Goal: Information Seeking & Learning: Find specific fact

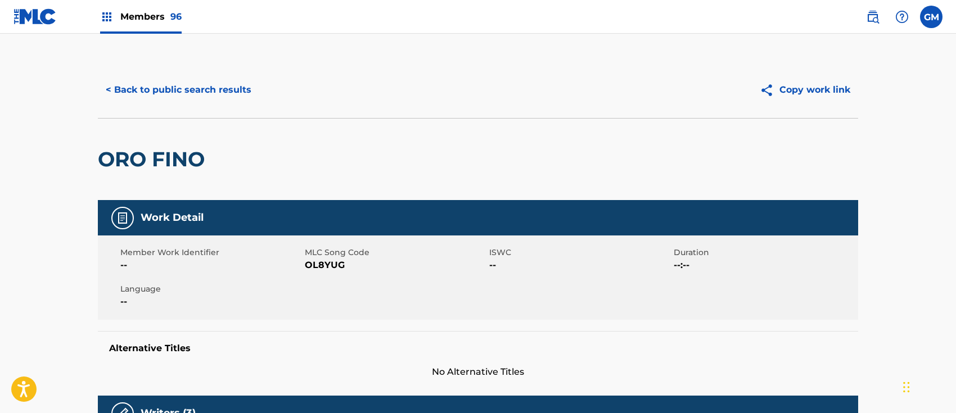
click at [147, 12] on span "Members 96" at bounding box center [150, 16] width 61 height 13
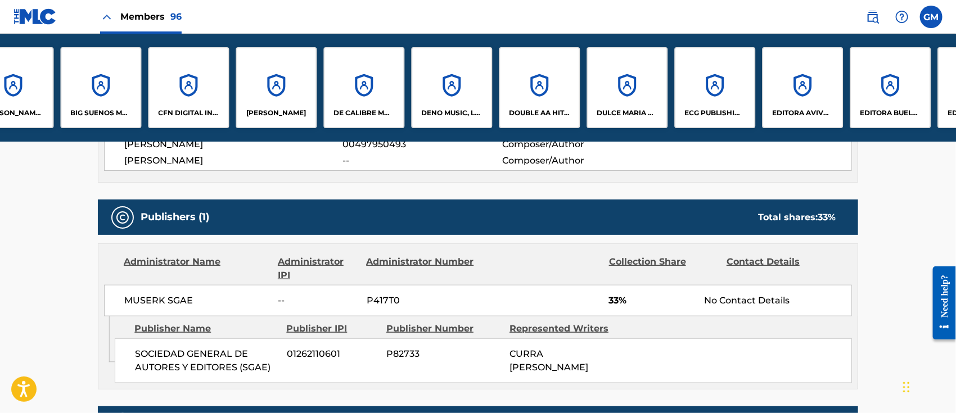
scroll to position [0, 1104]
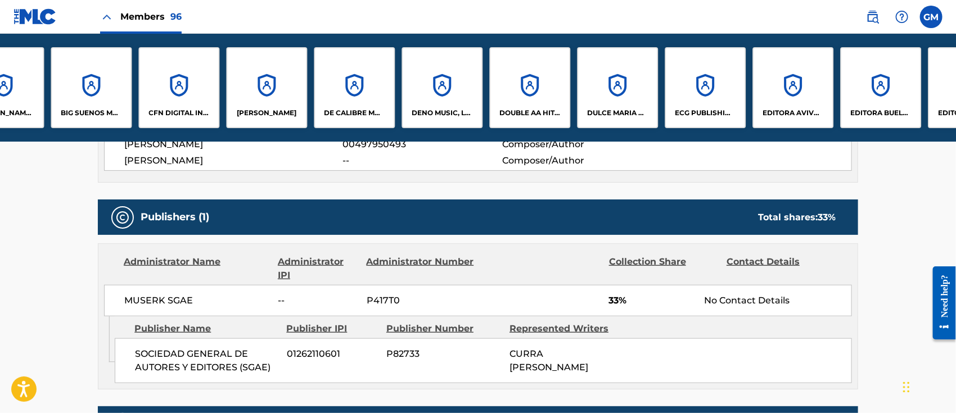
click at [272, 88] on div "[PERSON_NAME]" at bounding box center [266, 87] width 81 height 81
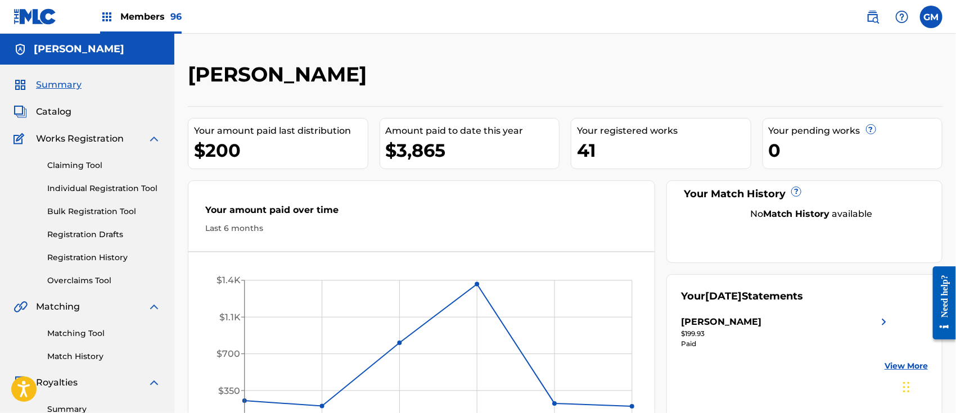
click at [62, 111] on span "Catalog" at bounding box center [53, 112] width 35 height 14
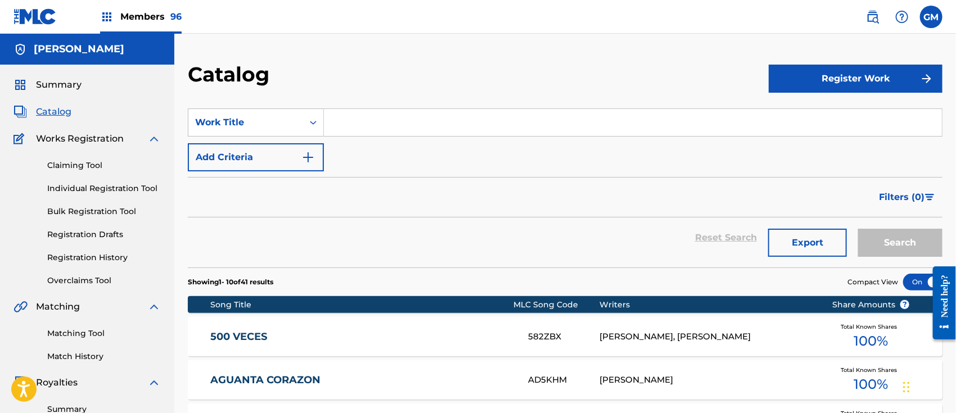
click at [375, 122] on input "Search Form" at bounding box center [633, 122] width 618 height 27
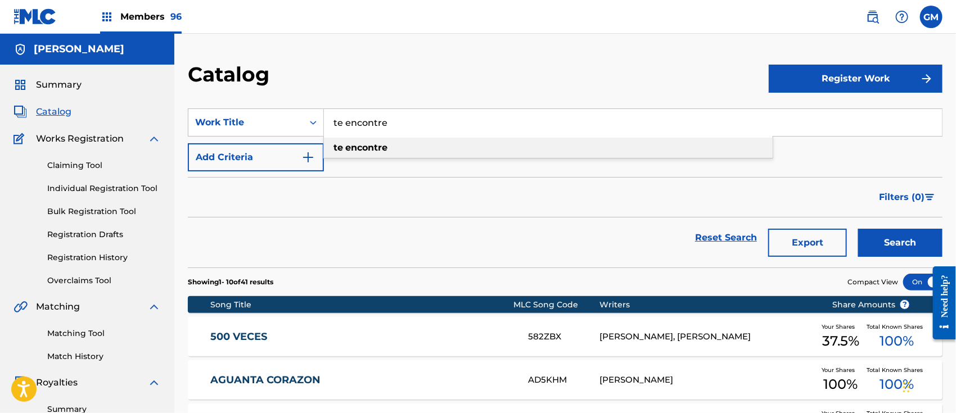
type input "te encontre"
click at [367, 142] on strong "encontre" at bounding box center [366, 147] width 42 height 11
click at [876, 238] on button "Search" at bounding box center [900, 243] width 84 height 28
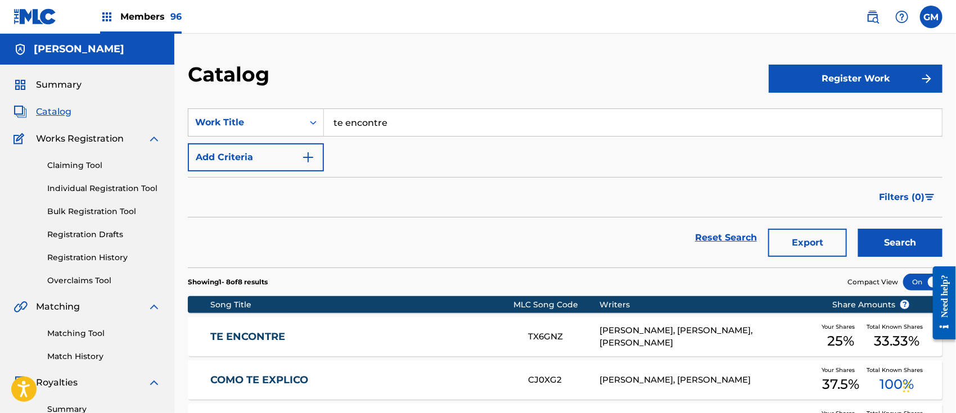
click at [386, 334] on link "TE ENCONTRE" at bounding box center [361, 337] width 303 height 13
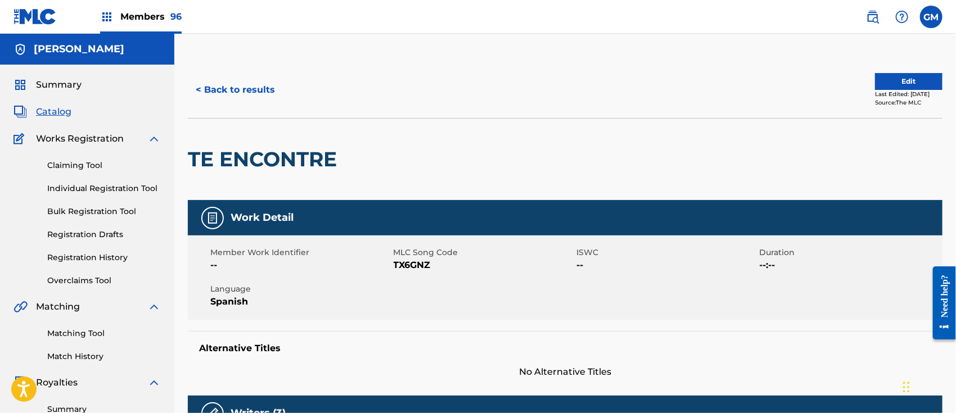
click at [149, 12] on span "Members 96" at bounding box center [150, 16] width 61 height 13
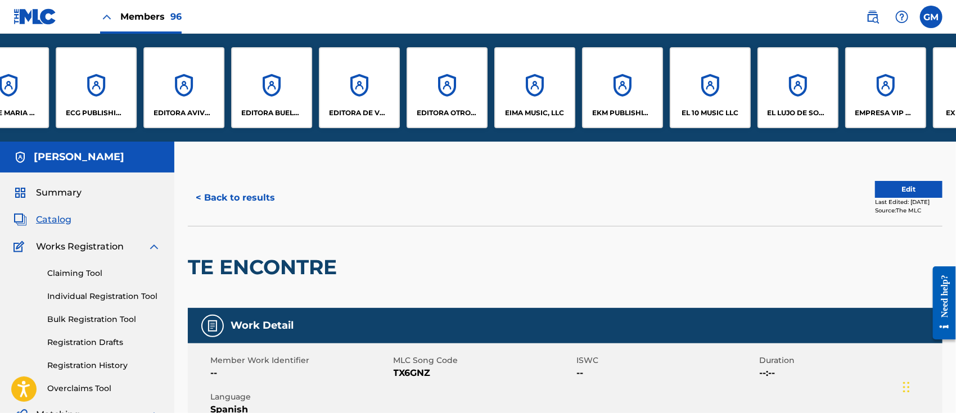
scroll to position [0, 1717]
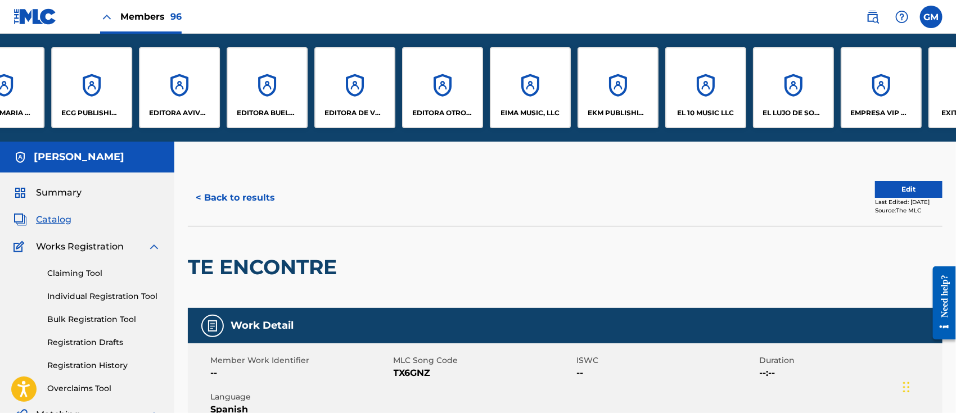
click at [98, 95] on div "ECG PUBLISHING, LLC" at bounding box center [91, 87] width 81 height 81
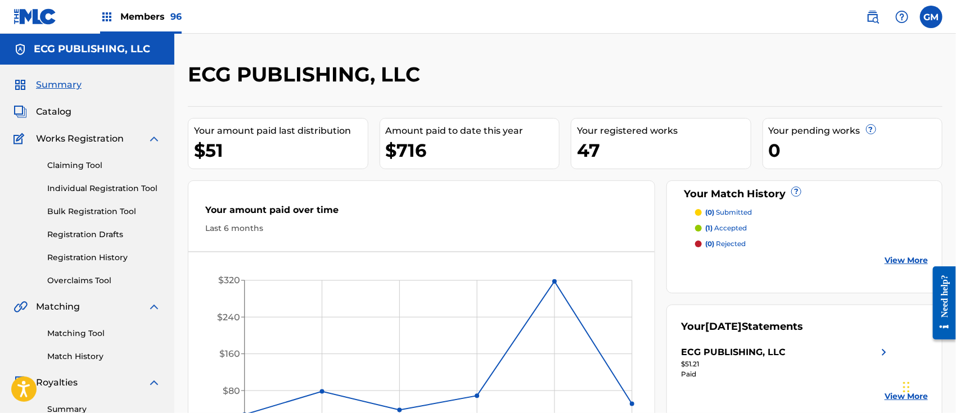
click at [736, 208] on p "(0) submitted" at bounding box center [728, 213] width 47 height 10
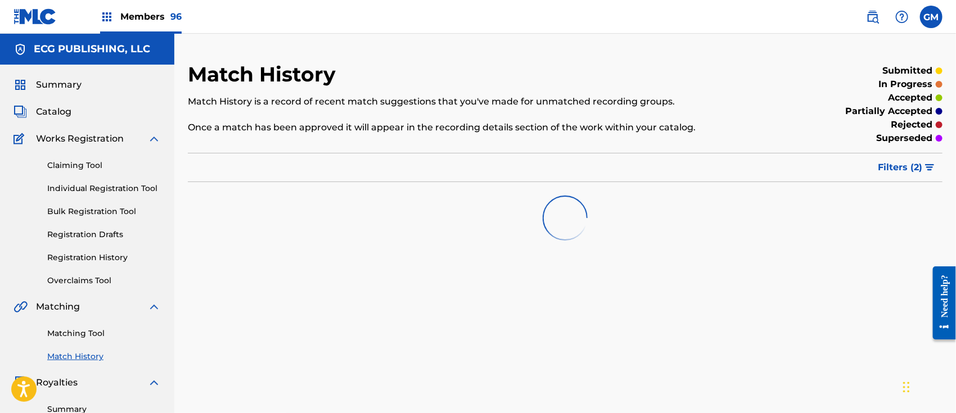
click at [898, 167] on span "Filters ( 2 )" at bounding box center [900, 168] width 44 height 14
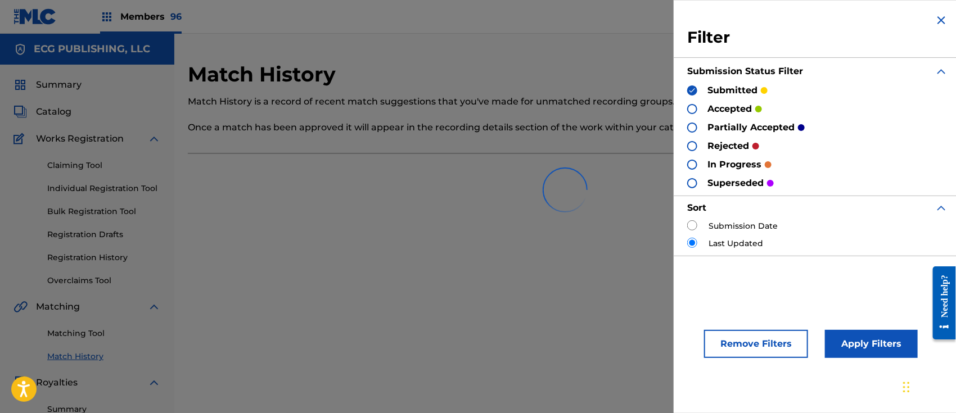
click at [690, 106] on div at bounding box center [692, 109] width 10 height 10
click at [692, 121] on div "partially accepted" at bounding box center [746, 127] width 118 height 13
click at [692, 129] on div at bounding box center [692, 128] width 10 height 10
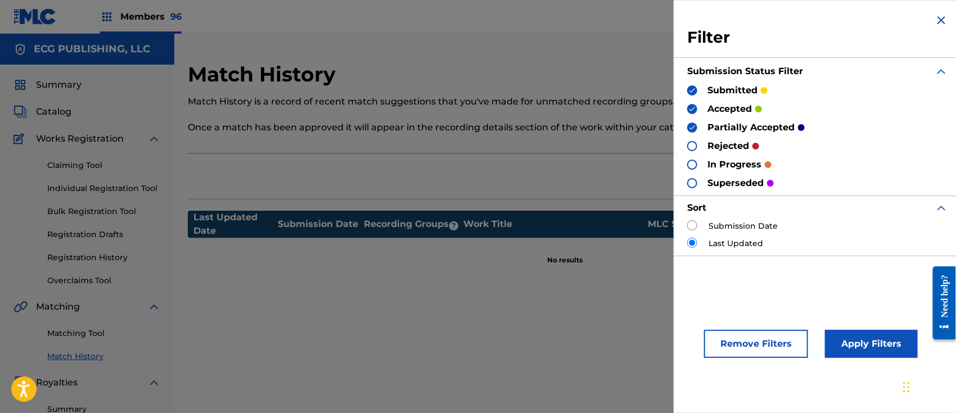
click at [693, 146] on div at bounding box center [692, 146] width 10 height 10
click at [851, 337] on button "Apply Filters" at bounding box center [871, 344] width 93 height 28
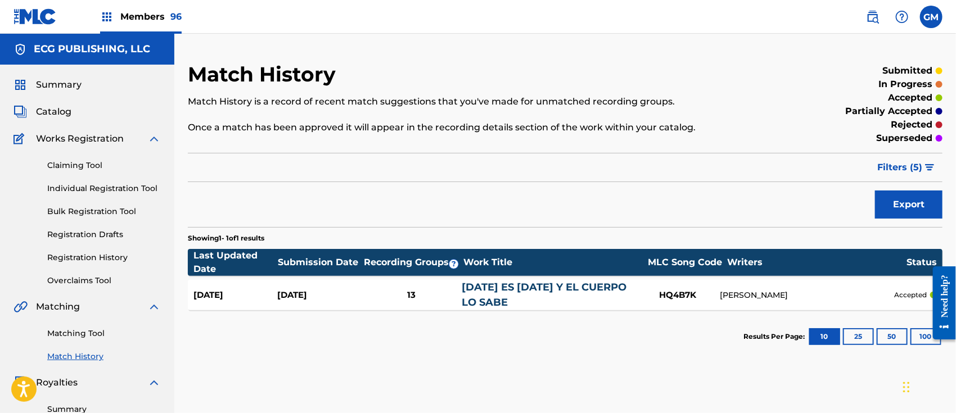
click at [150, 15] on span "Members 96" at bounding box center [150, 16] width 61 height 13
click at [152, 11] on span "Members 96" at bounding box center [150, 16] width 61 height 13
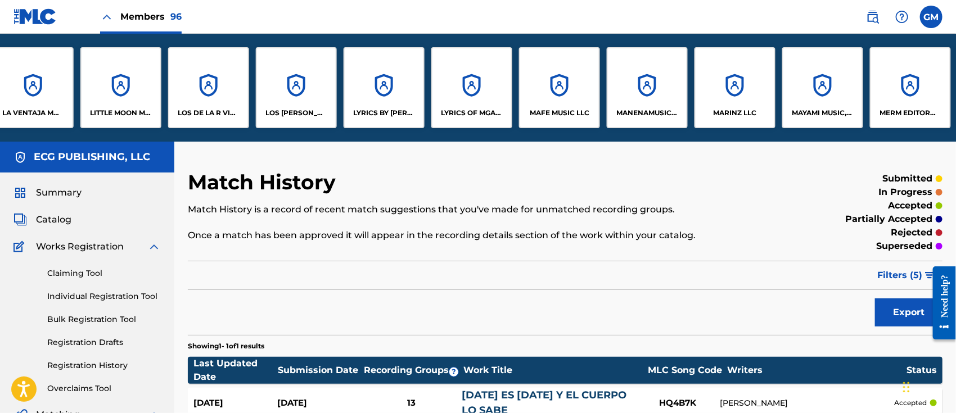
scroll to position [0, 4716]
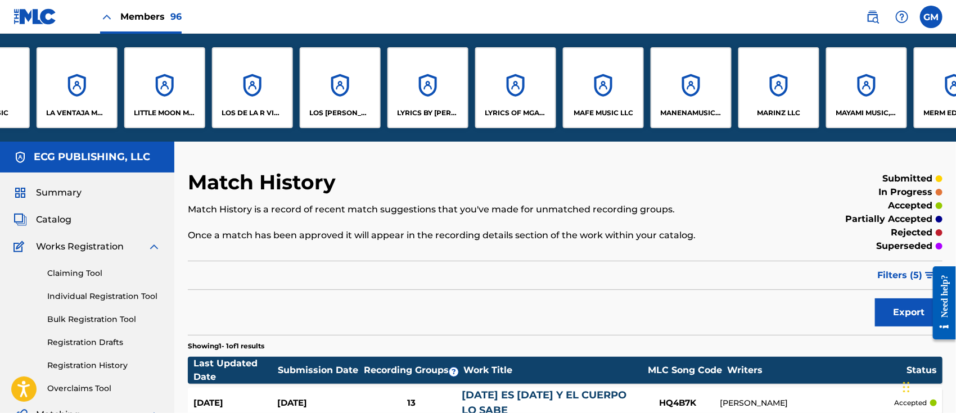
click at [531, 98] on div "LYRICS OF MGA LLC" at bounding box center [515, 87] width 81 height 81
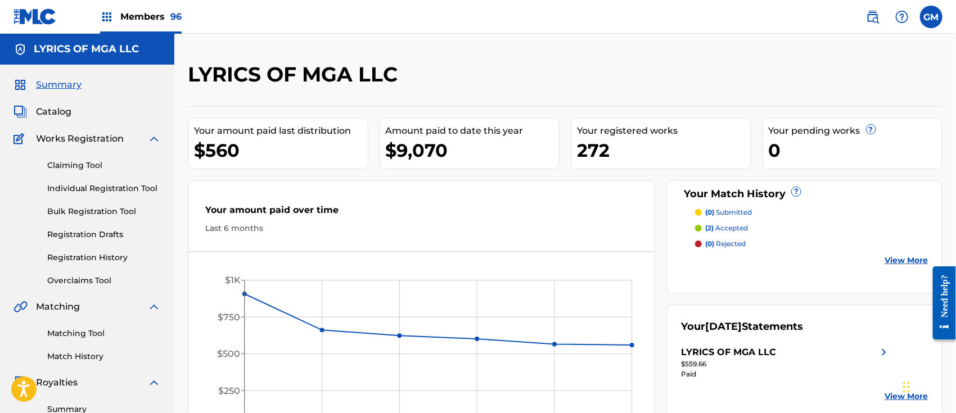
click at [53, 113] on span "Catalog" at bounding box center [53, 112] width 35 height 14
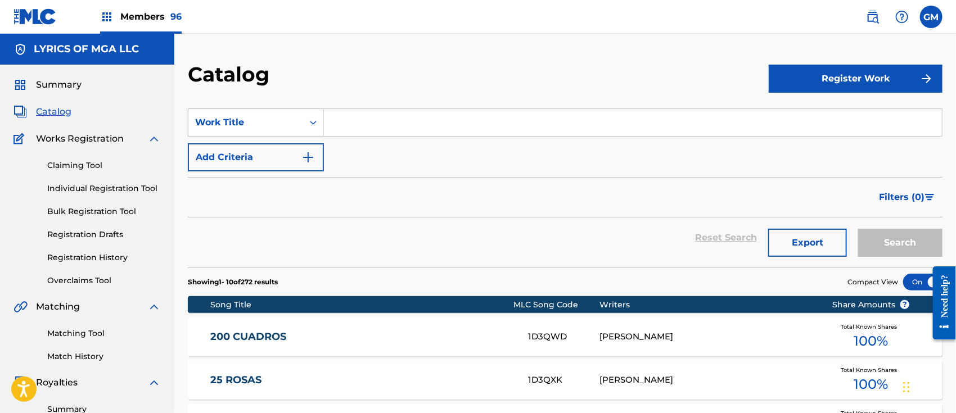
click at [373, 126] on input "Search Form" at bounding box center [633, 122] width 618 height 27
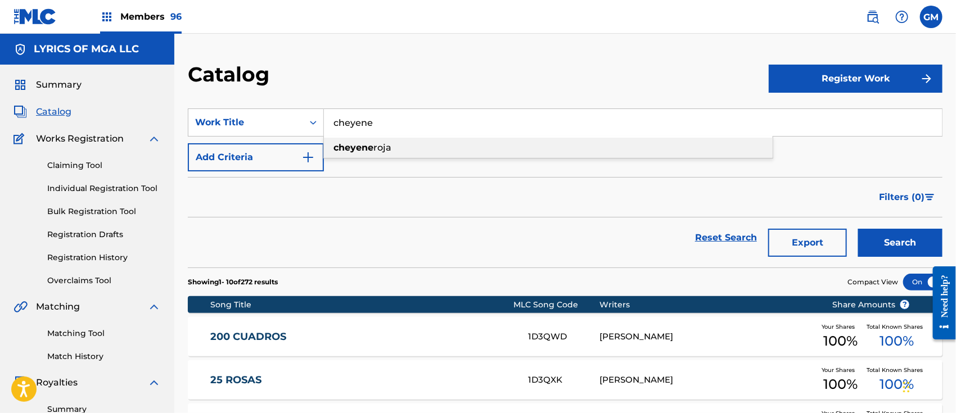
click at [361, 139] on div "[PERSON_NAME]" at bounding box center [548, 148] width 449 height 20
type input "[PERSON_NAME]"
click at [917, 239] on button "Search" at bounding box center [900, 243] width 84 height 28
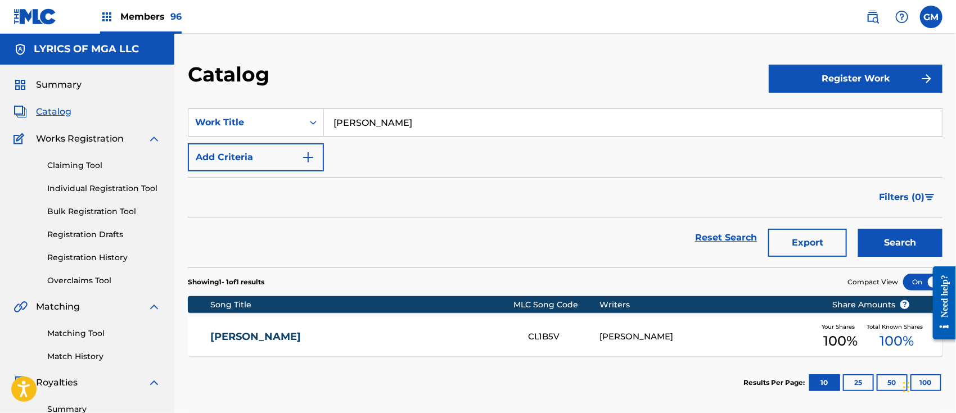
click at [469, 335] on link "[PERSON_NAME]" at bounding box center [361, 337] width 303 height 13
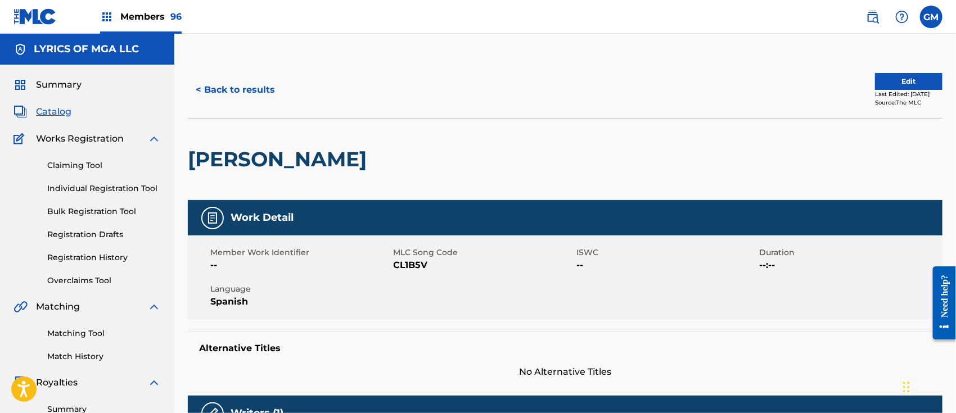
click at [902, 77] on button "Edit" at bounding box center [909, 81] width 68 height 17
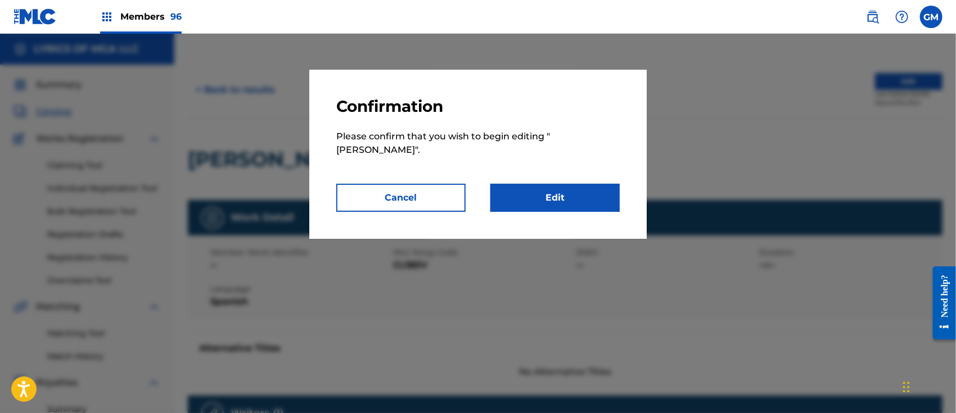
click at [568, 196] on link "Edit" at bounding box center [555, 198] width 129 height 28
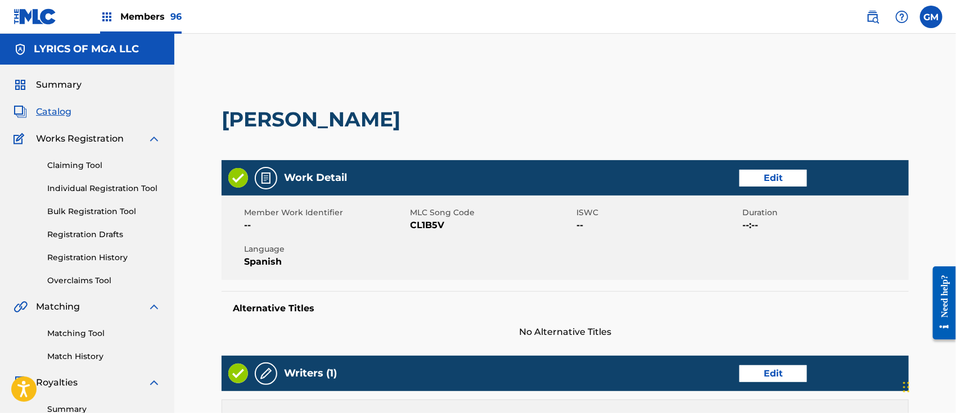
click at [767, 177] on link "Edit" at bounding box center [774, 178] width 68 height 17
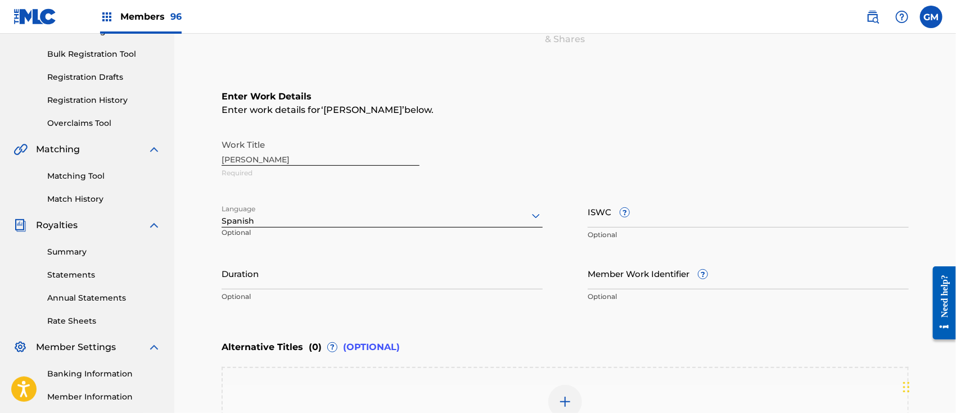
scroll to position [332, 0]
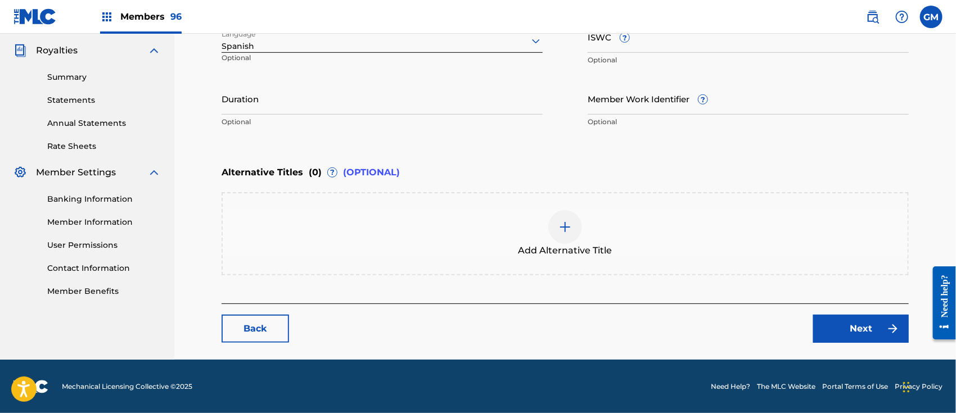
click at [573, 228] on div at bounding box center [565, 227] width 34 height 34
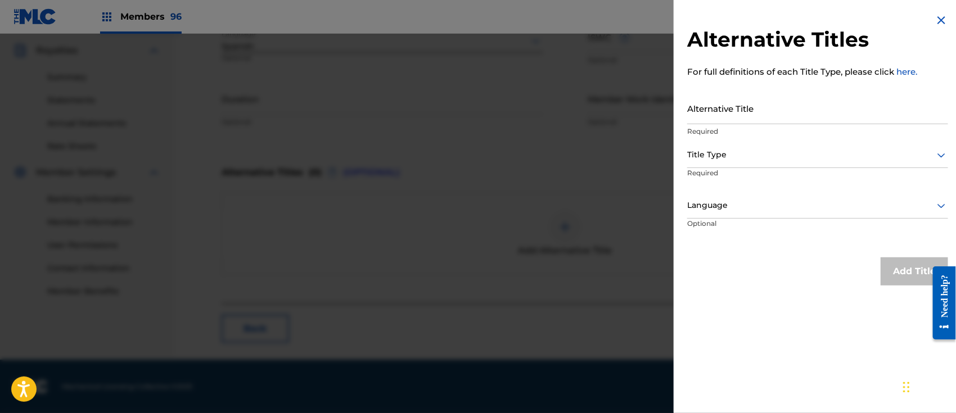
click at [712, 114] on input "Alternative Title" at bounding box center [817, 108] width 261 height 32
paste input "[PERSON_NAME] (ESTUDIO"
type input "[PERSON_NAME] (ESTUDIO"
click at [720, 155] on div at bounding box center [817, 155] width 261 height 14
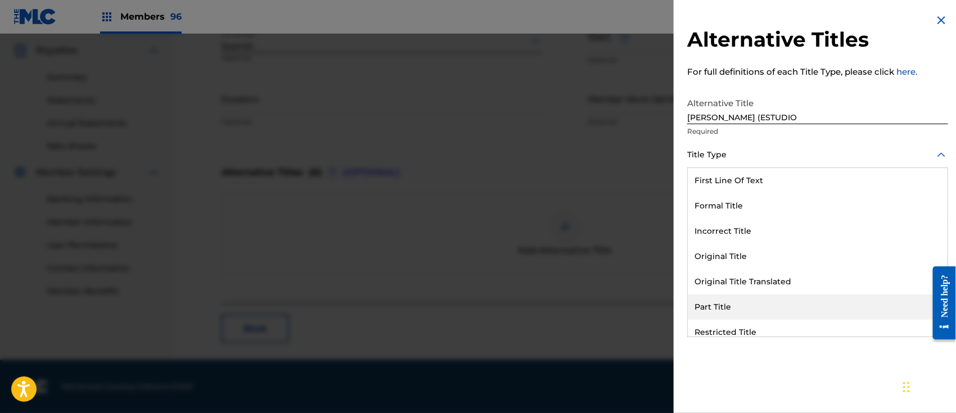
scroll to position [109, 0]
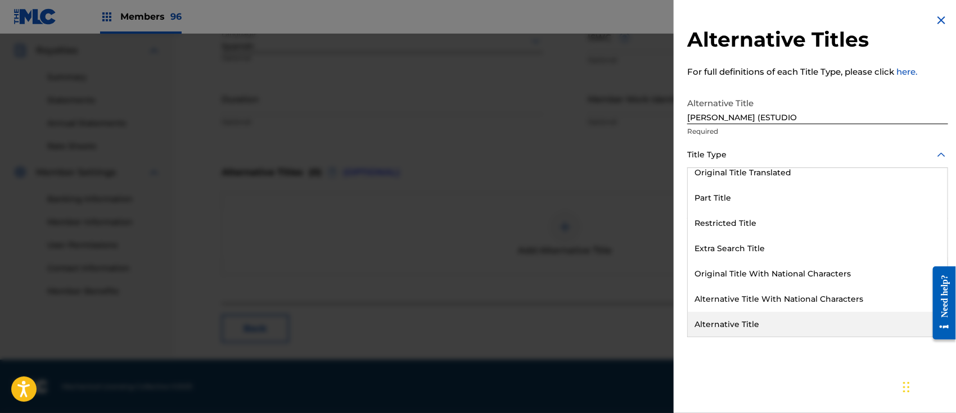
click at [747, 321] on div "Alternative Title" at bounding box center [818, 324] width 260 height 25
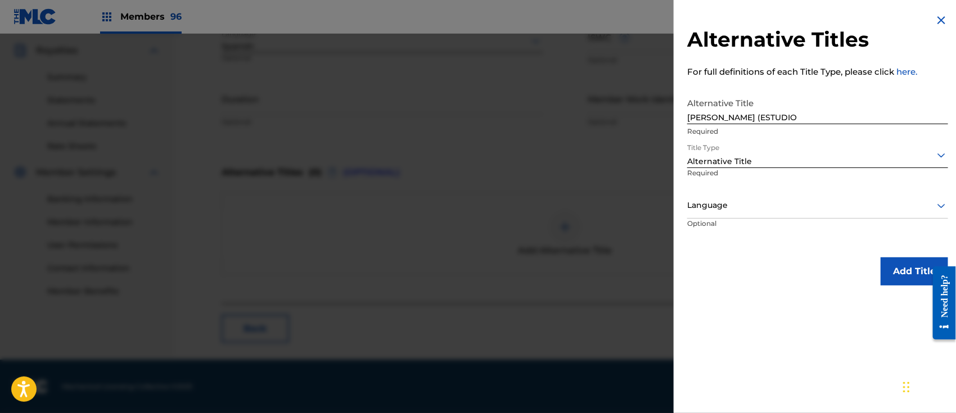
click at [744, 206] on div at bounding box center [817, 206] width 261 height 14
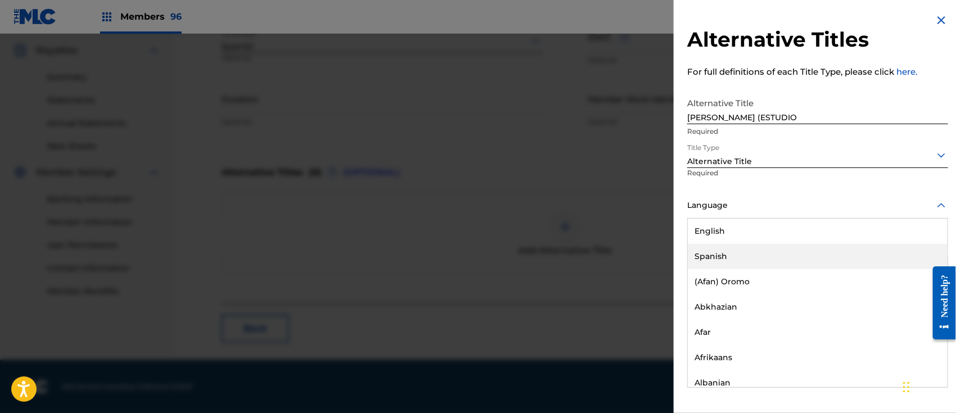
click at [718, 246] on div "Spanish" at bounding box center [818, 256] width 260 height 25
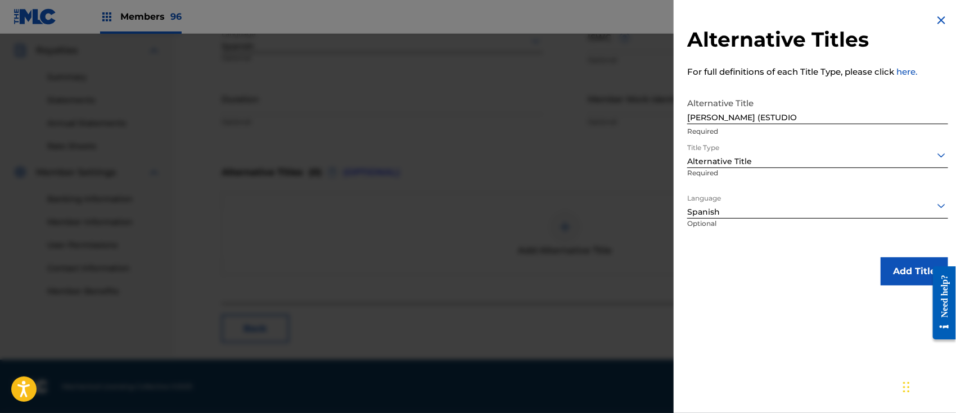
click at [894, 266] on button "Add Title" at bounding box center [915, 272] width 68 height 28
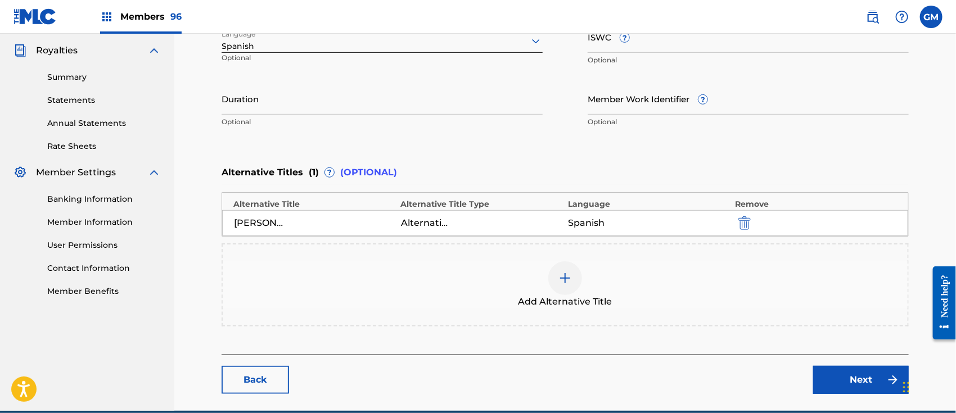
scroll to position [158, 0]
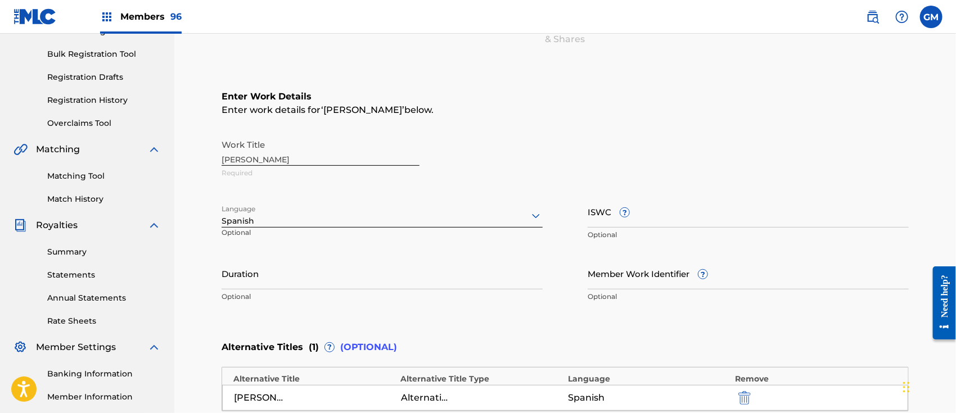
click at [293, 152] on div "Work Title [PERSON_NAME] Required" at bounding box center [565, 159] width 687 height 51
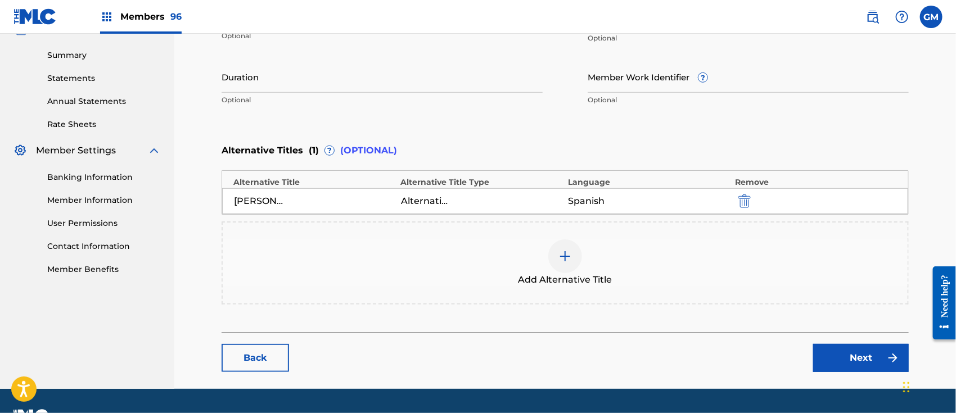
scroll to position [383, 0]
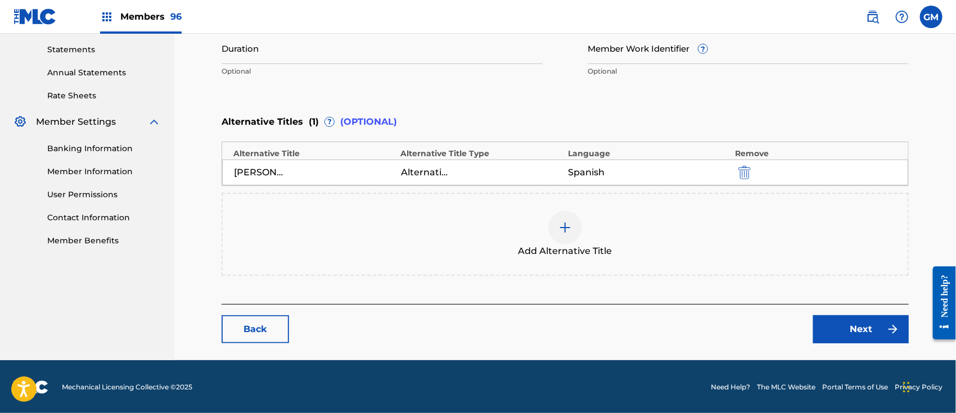
click at [839, 326] on link "Next" at bounding box center [861, 330] width 96 height 28
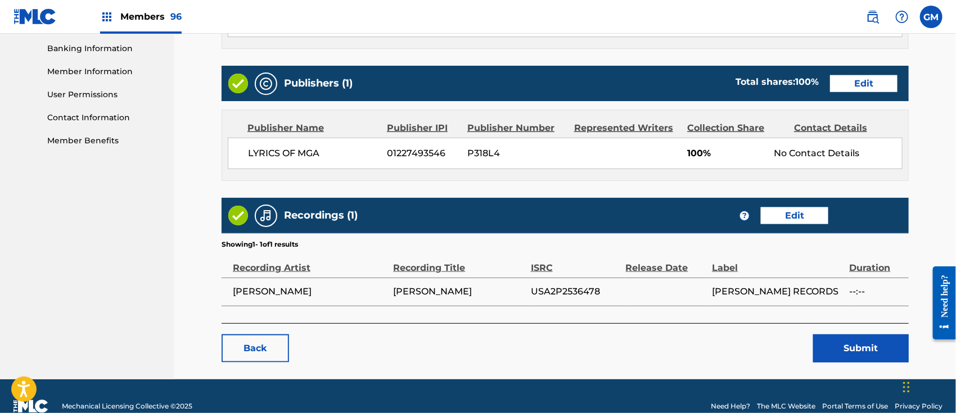
scroll to position [489, 0]
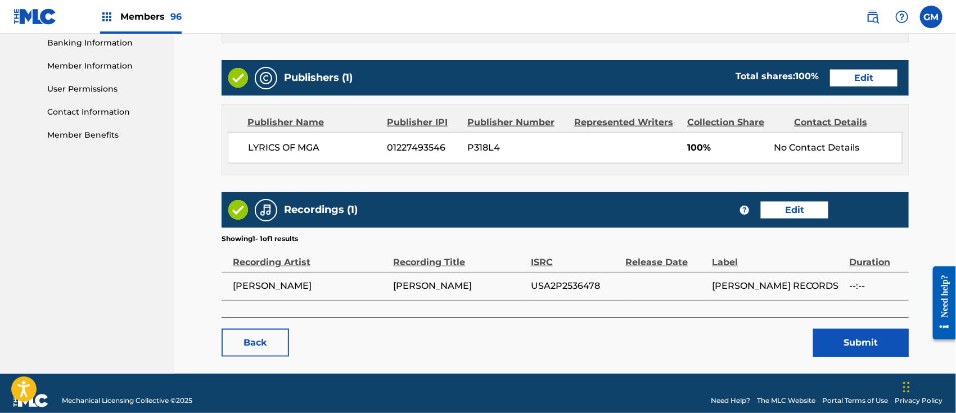
click at [832, 329] on button "Submit" at bounding box center [861, 343] width 96 height 28
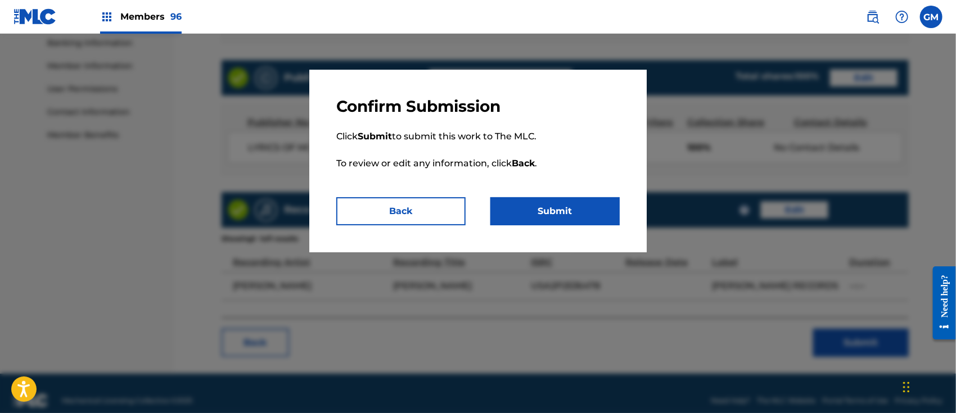
click at [554, 203] on button "Submit" at bounding box center [555, 211] width 129 height 28
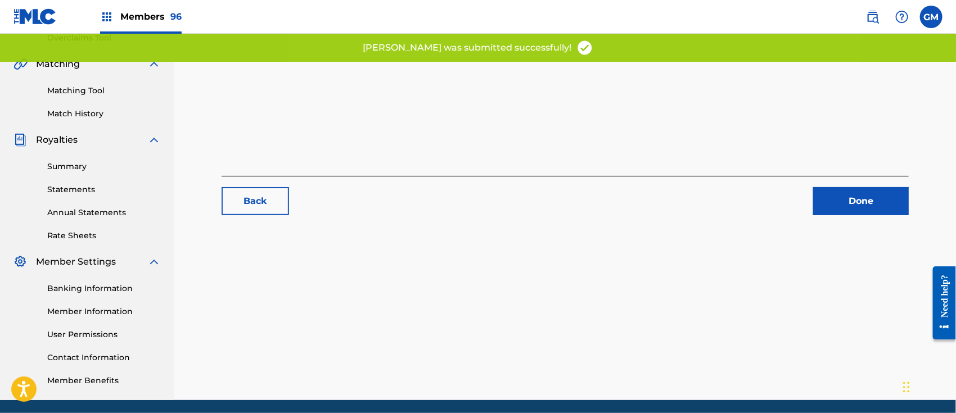
scroll to position [284, 0]
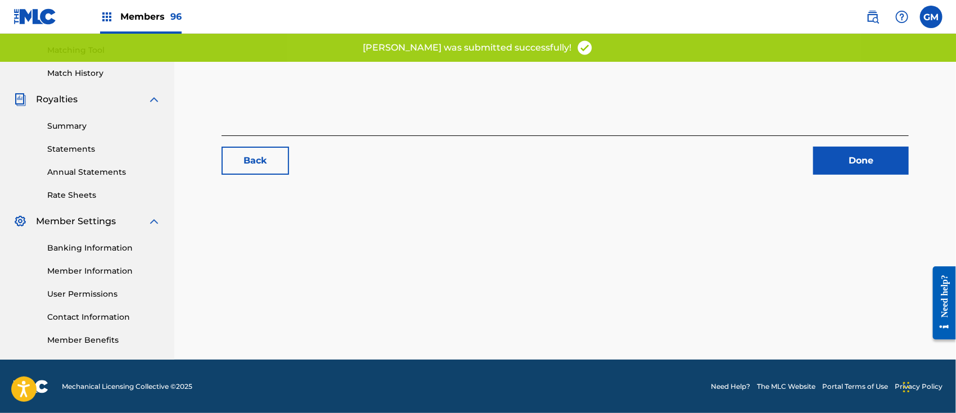
click at [848, 160] on link "Done" at bounding box center [861, 161] width 96 height 28
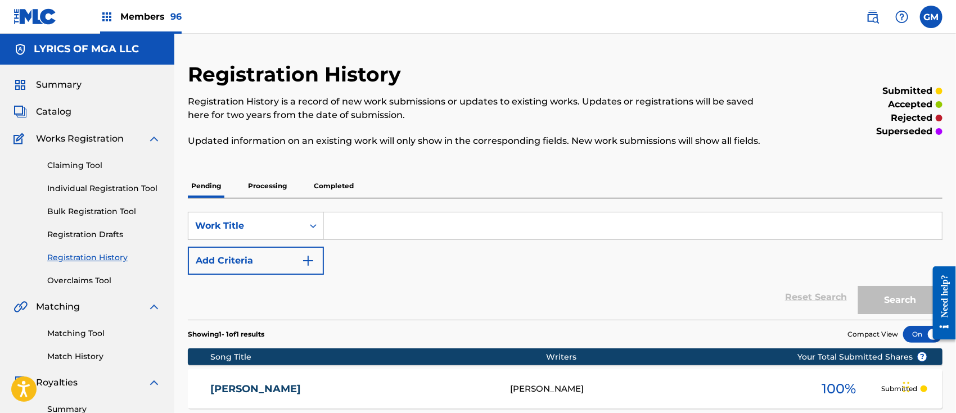
click at [156, 15] on span "Members 96" at bounding box center [150, 16] width 61 height 13
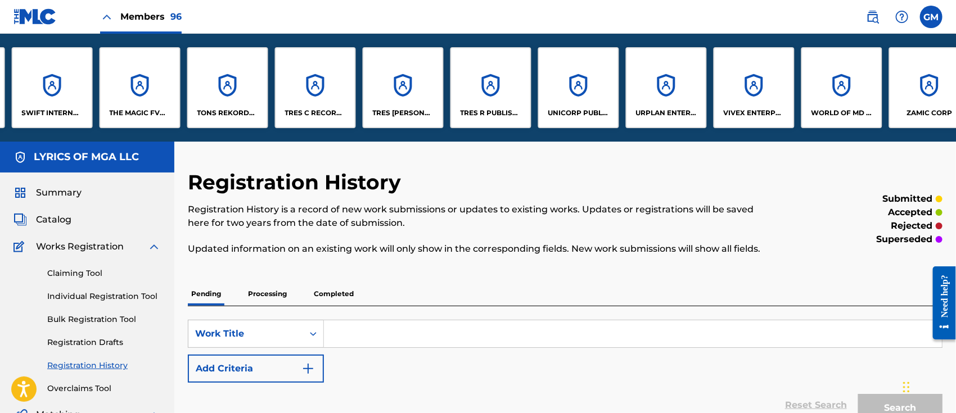
scroll to position [0, 7489]
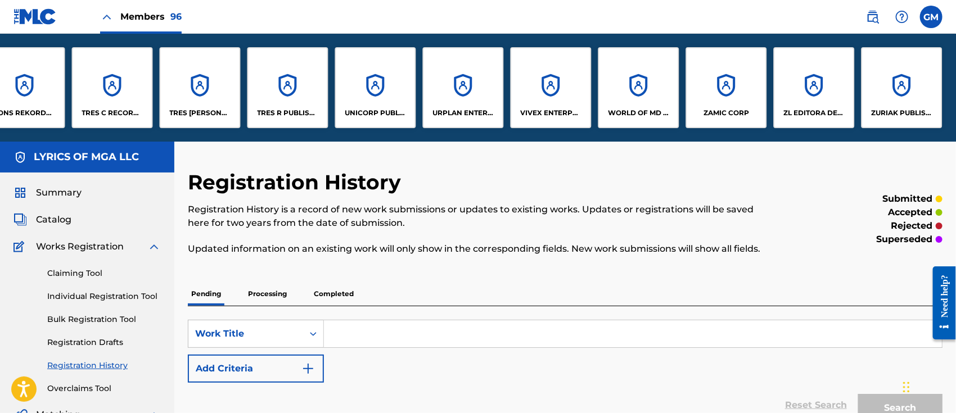
click at [646, 104] on div "WORLD OF MD PUBLISHING, LLC" at bounding box center [639, 87] width 81 height 81
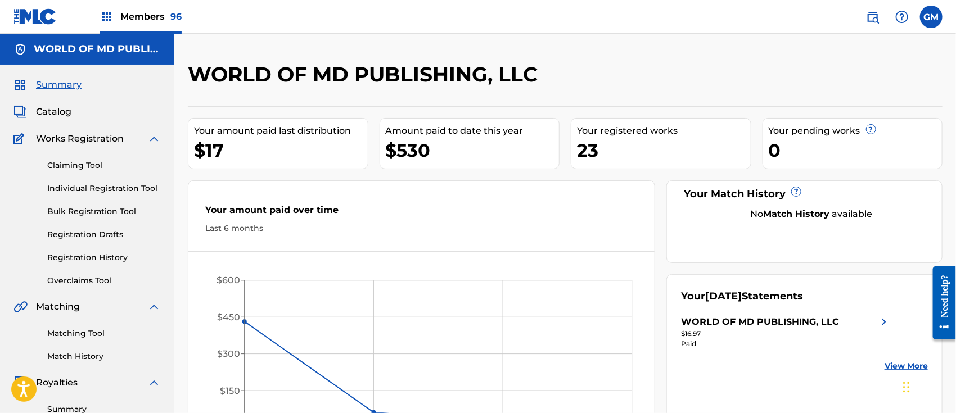
click at [54, 107] on span "Catalog" at bounding box center [53, 112] width 35 height 14
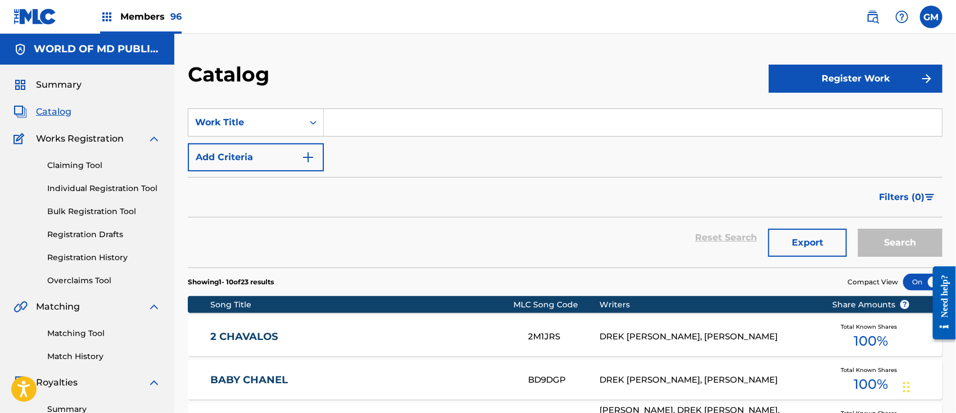
click at [399, 122] on input "Search Form" at bounding box center [633, 122] width 618 height 27
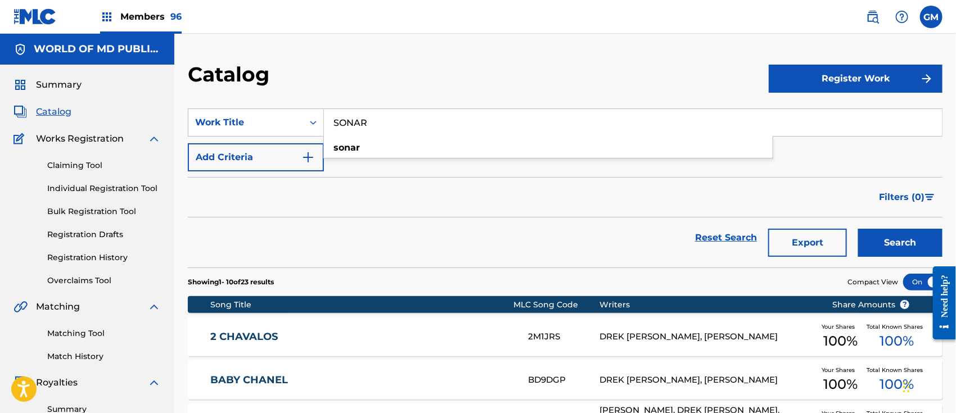
type input "SONAR"
click at [858, 229] on button "Search" at bounding box center [900, 243] width 84 height 28
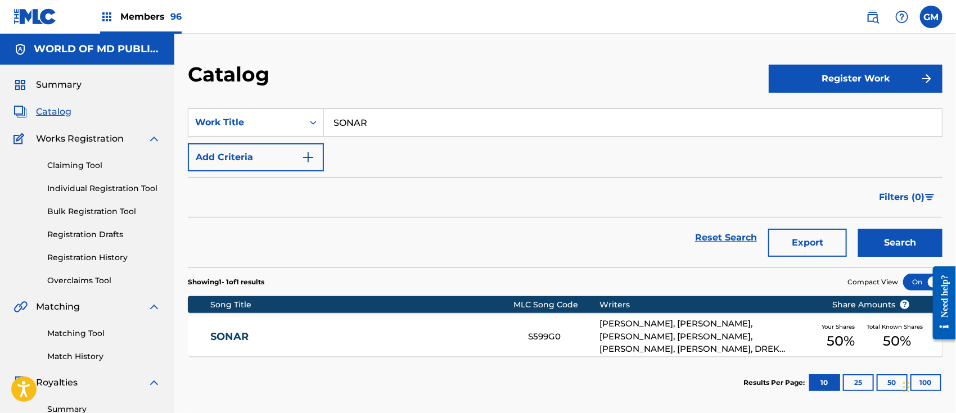
click at [369, 332] on link "SONAR" at bounding box center [361, 337] width 303 height 13
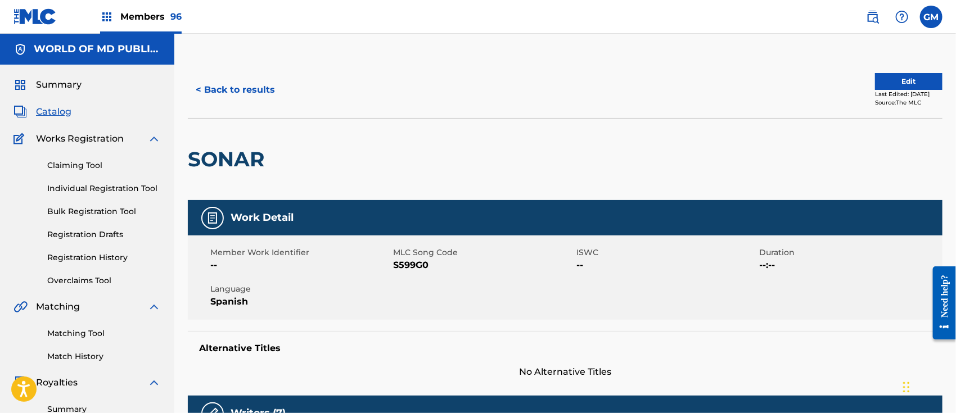
click at [913, 81] on button "Edit" at bounding box center [909, 81] width 68 height 17
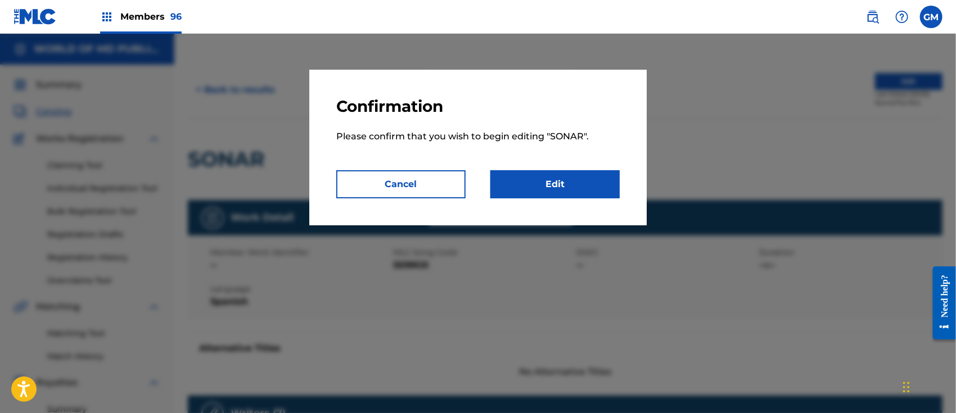
click at [566, 186] on link "Edit" at bounding box center [555, 184] width 129 height 28
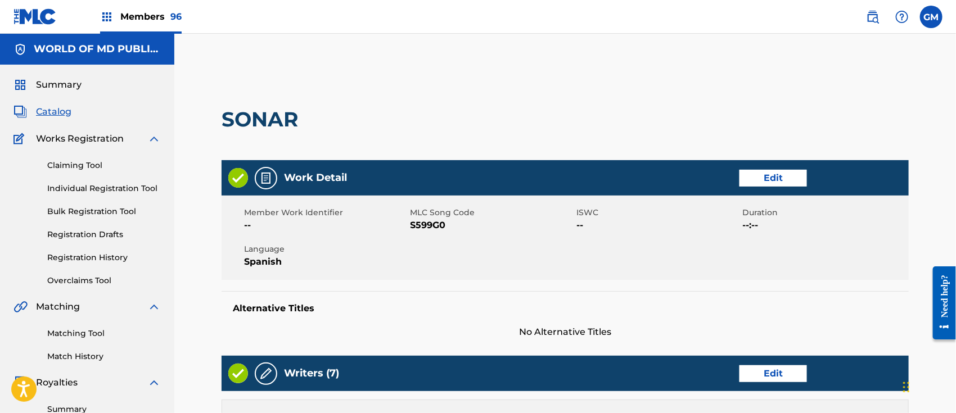
click at [752, 174] on link "Edit" at bounding box center [774, 178] width 68 height 17
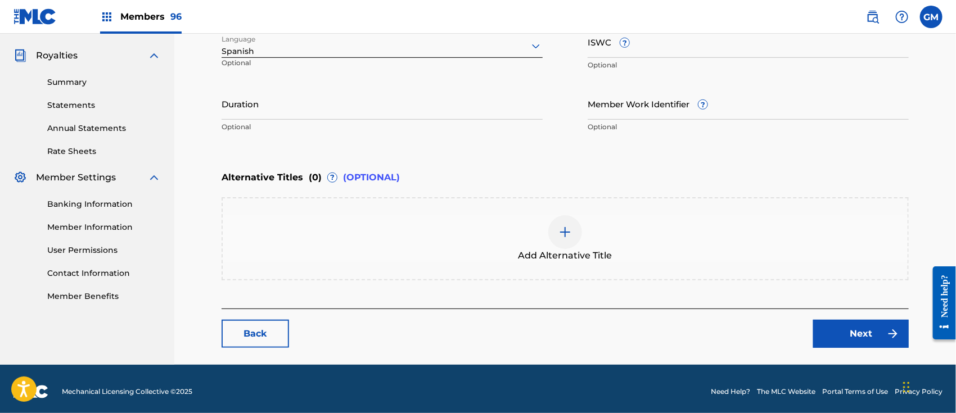
scroll to position [332, 0]
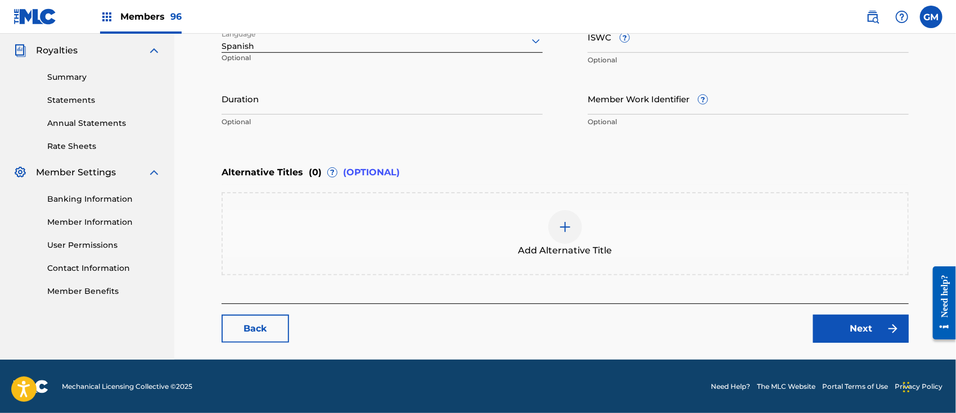
click at [565, 232] on img at bounding box center [566, 228] width 14 height 14
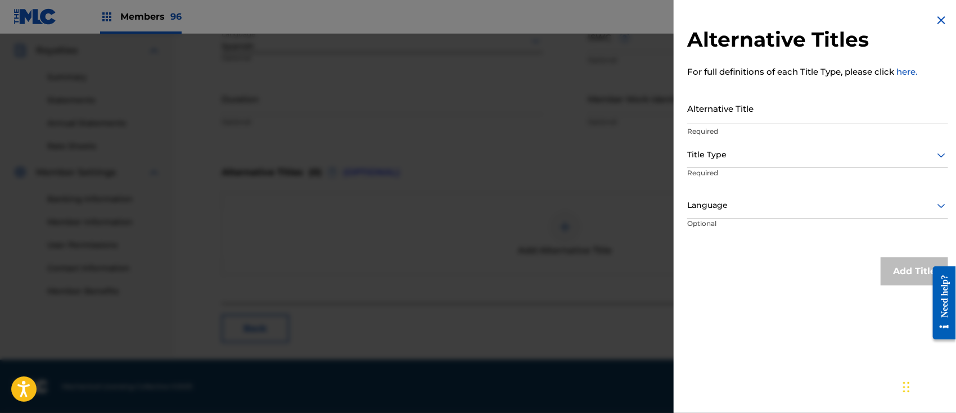
click at [738, 105] on input "Alternative Title" at bounding box center [817, 108] width 261 height 32
type input "SOÑAR"
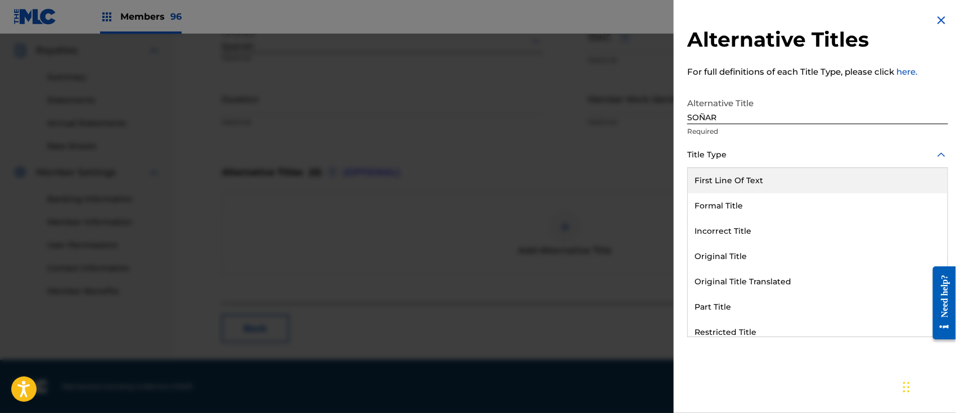
click at [717, 155] on div at bounding box center [817, 155] width 261 height 14
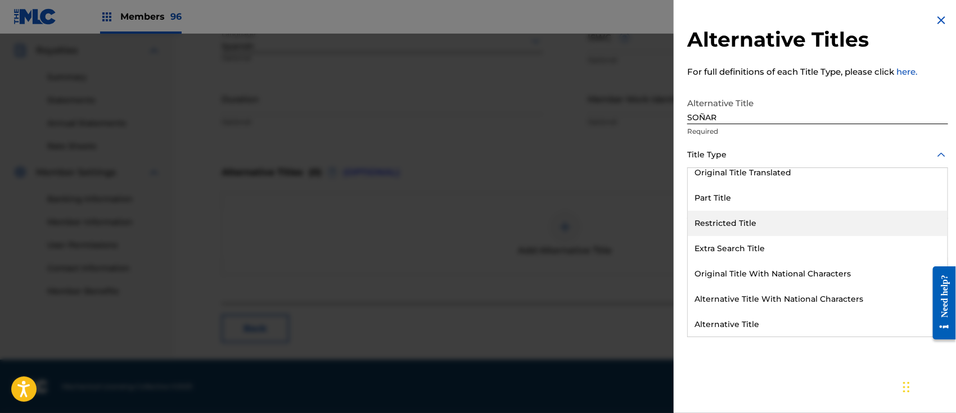
scroll to position [109, 0]
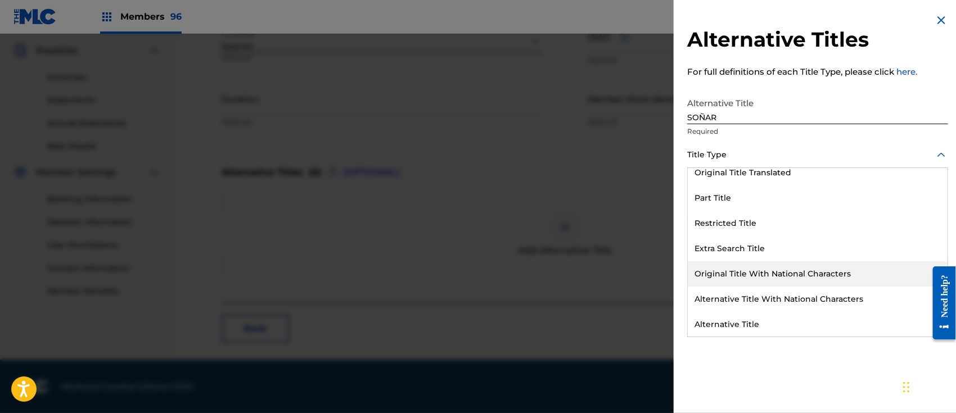
click at [791, 273] on div "Original Title With National Characters" at bounding box center [818, 274] width 260 height 25
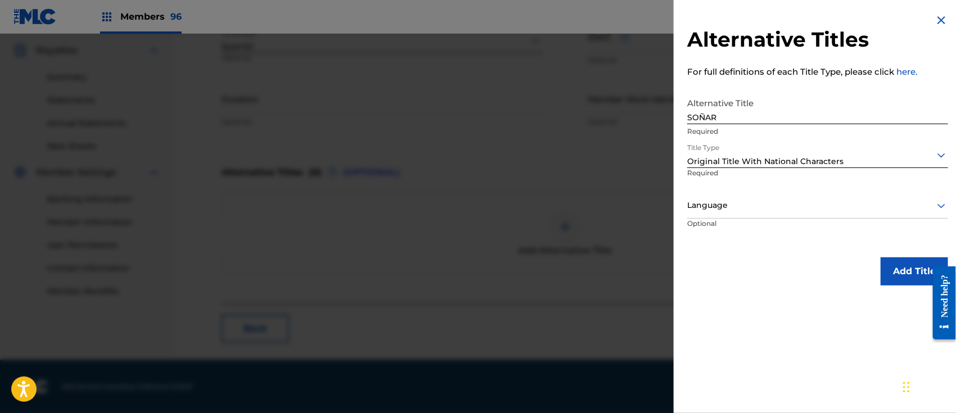
click at [730, 204] on div at bounding box center [817, 206] width 261 height 14
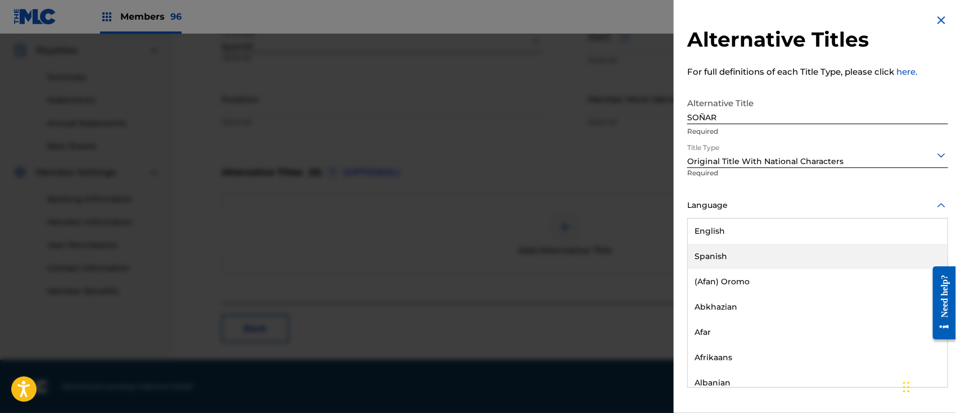
click at [723, 251] on div "Spanish" at bounding box center [818, 256] width 260 height 25
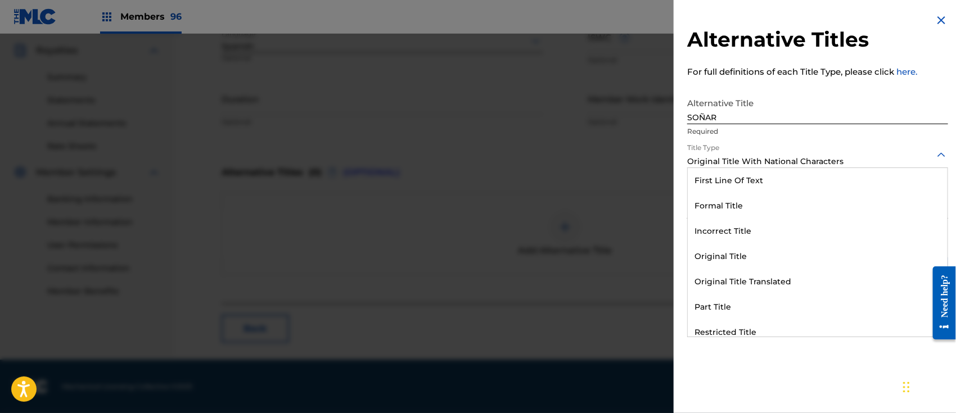
scroll to position [68, 0]
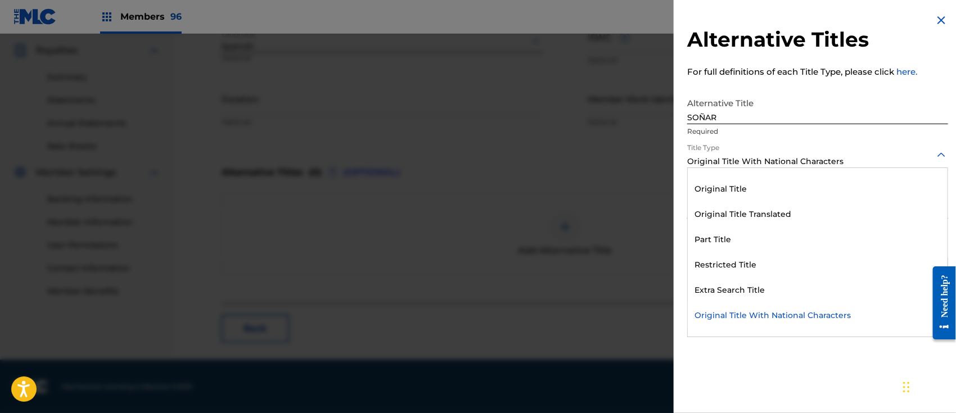
drag, startPoint x: 856, startPoint y: 155, endPoint x: 839, endPoint y: 155, distance: 16.3
click at [839, 155] on div at bounding box center [817, 155] width 261 height 14
click at [858, 160] on div at bounding box center [817, 155] width 261 height 14
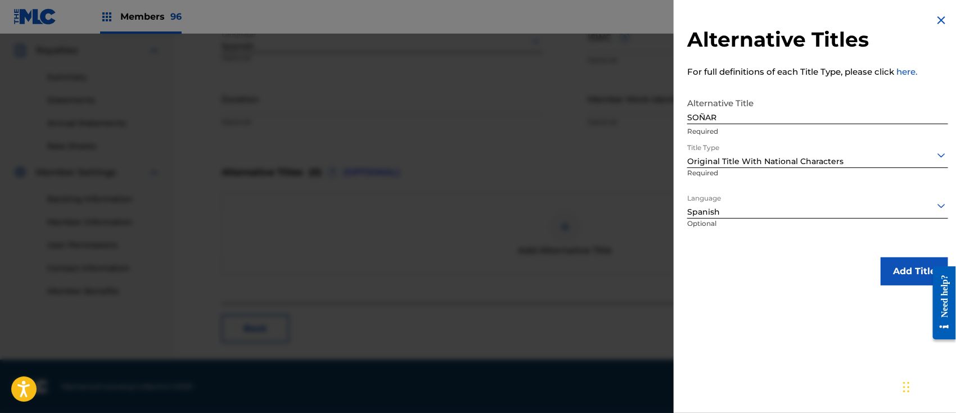
click at [897, 267] on button "Add Title" at bounding box center [915, 272] width 68 height 28
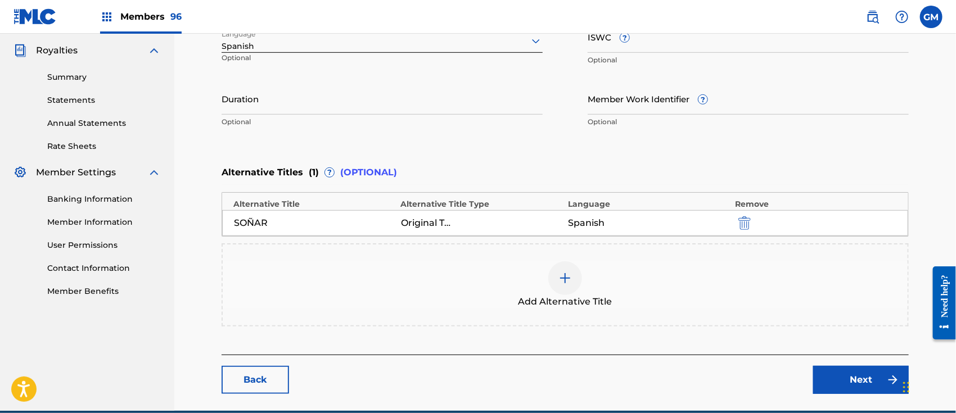
click at [837, 375] on link "Next" at bounding box center [861, 380] width 96 height 28
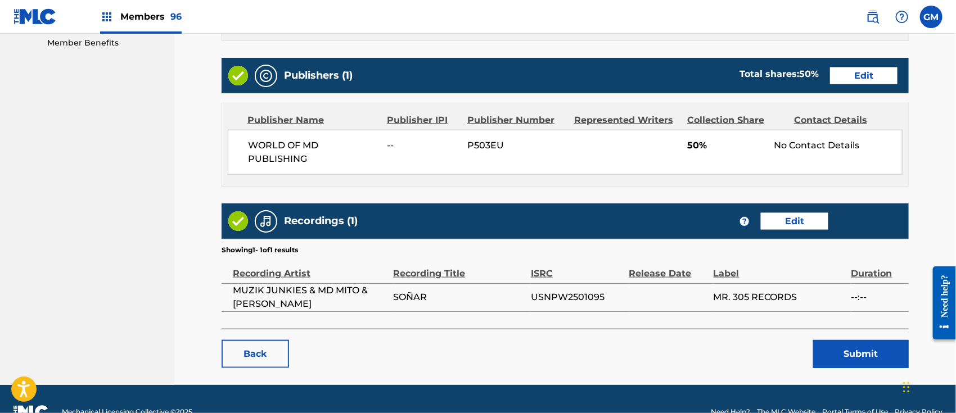
scroll to position [605, 0]
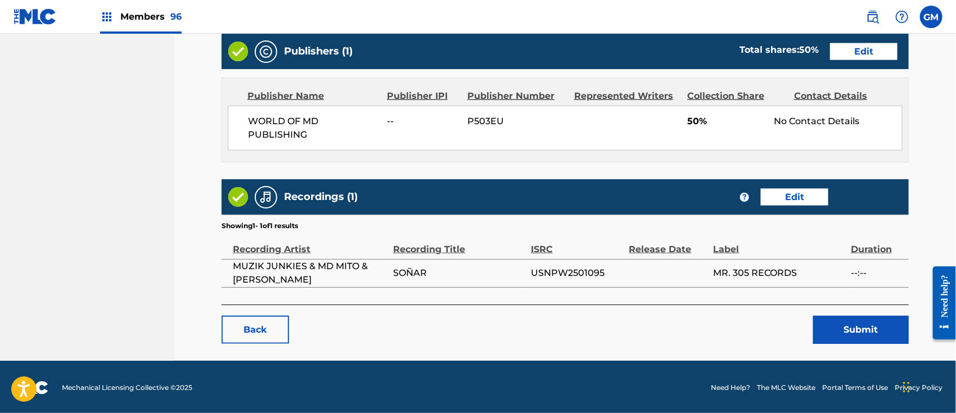
click at [853, 329] on button "Submit" at bounding box center [861, 330] width 96 height 28
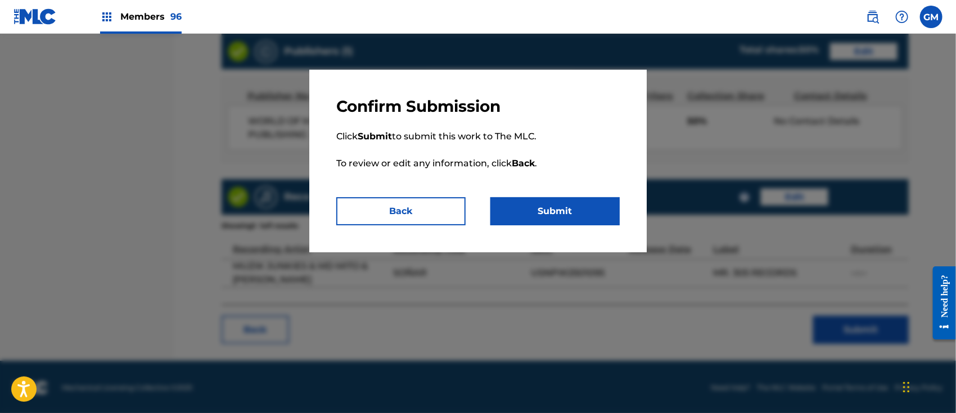
click at [573, 212] on button "Submit" at bounding box center [555, 211] width 129 height 28
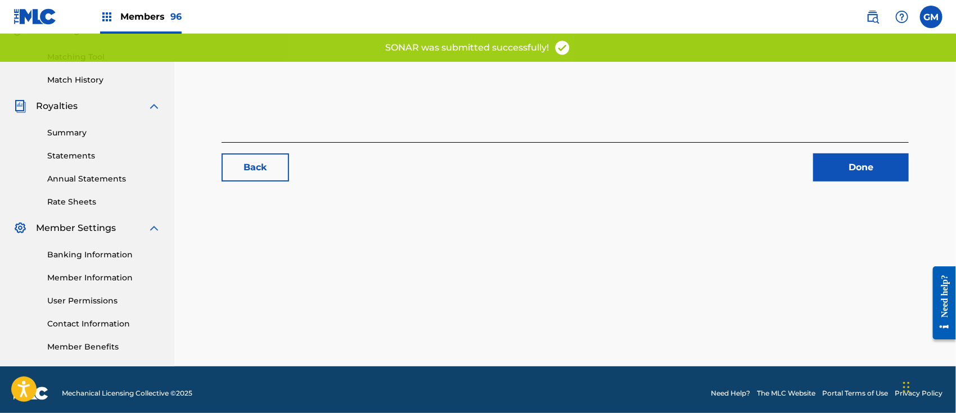
scroll to position [284, 0]
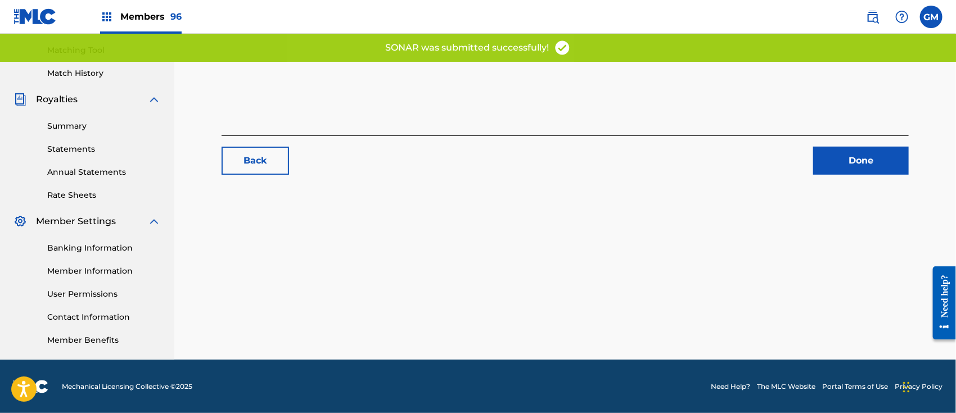
click at [850, 164] on link "Done" at bounding box center [861, 161] width 96 height 28
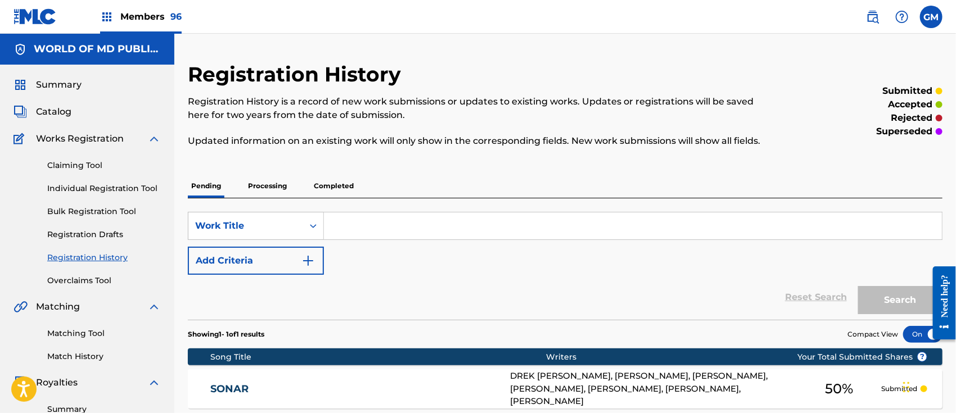
click at [157, 11] on span "Members 96" at bounding box center [150, 16] width 61 height 13
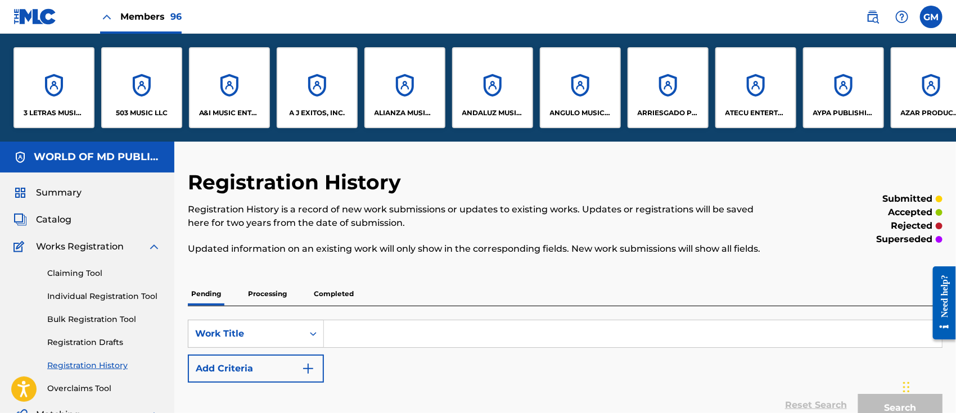
click at [215, 99] on div "A&I MUSIC ENTERTAINMENT, INC" at bounding box center [229, 87] width 81 height 81
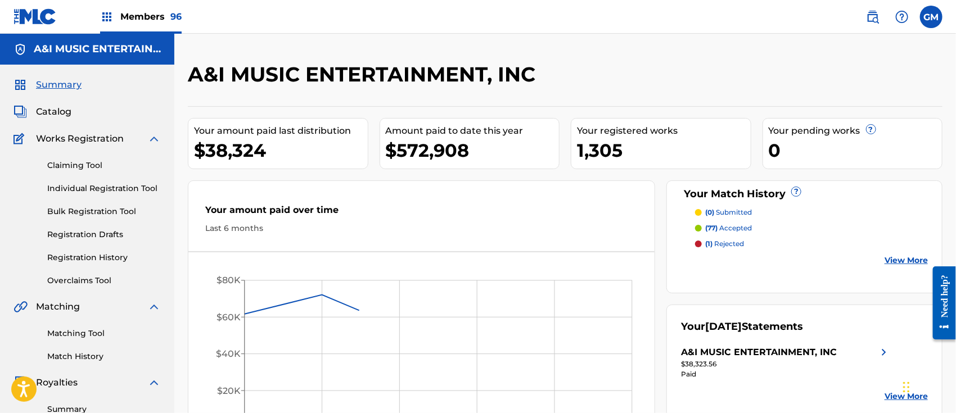
click at [53, 105] on span "Catalog" at bounding box center [53, 112] width 35 height 14
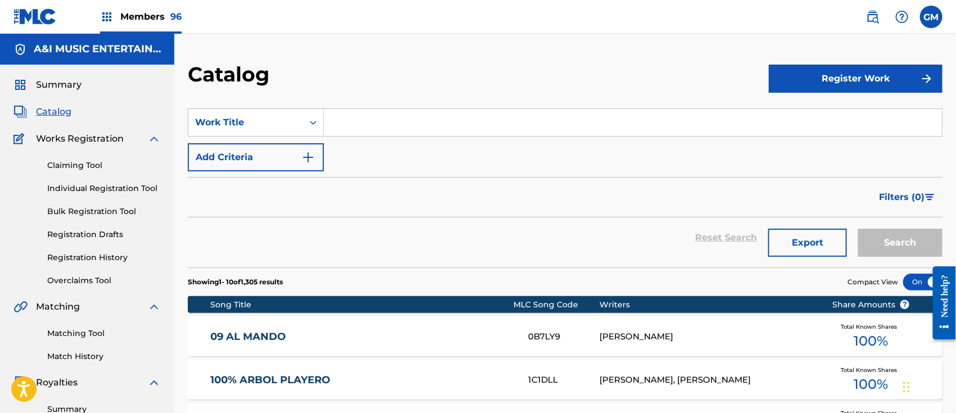
click at [362, 125] on input "Search Form" at bounding box center [633, 122] width 618 height 27
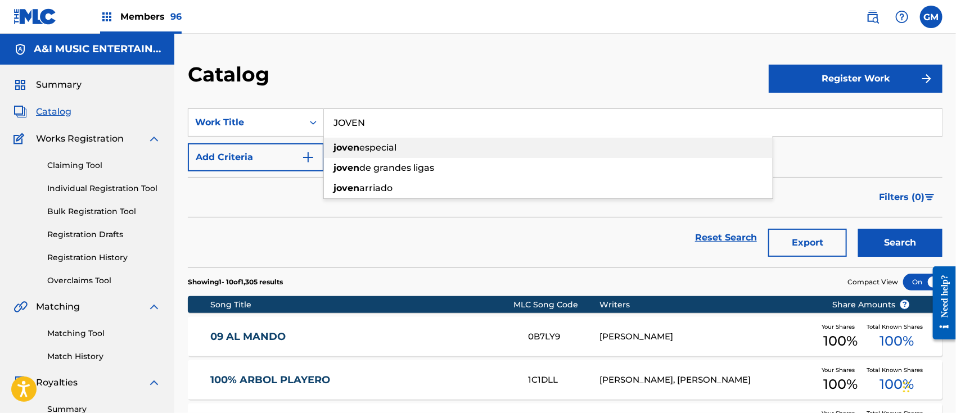
click at [375, 149] on span "especial" at bounding box center [377, 147] width 37 height 11
type input "joven especial"
click at [879, 245] on button "Search" at bounding box center [900, 243] width 84 height 28
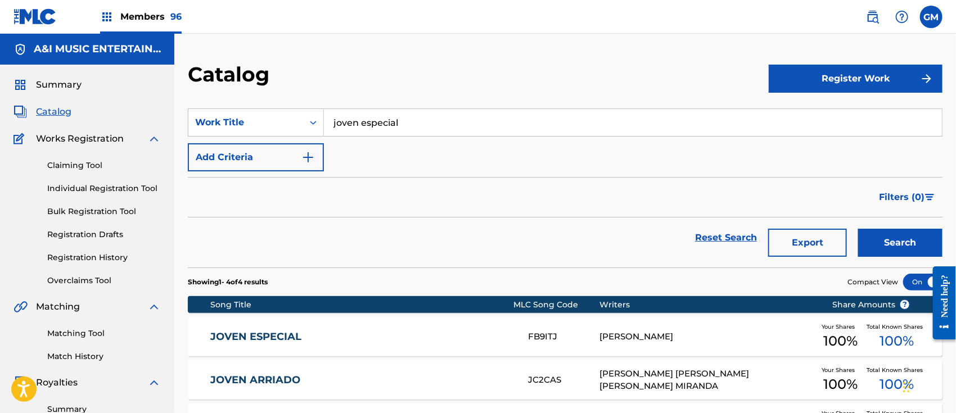
scroll to position [175, 0]
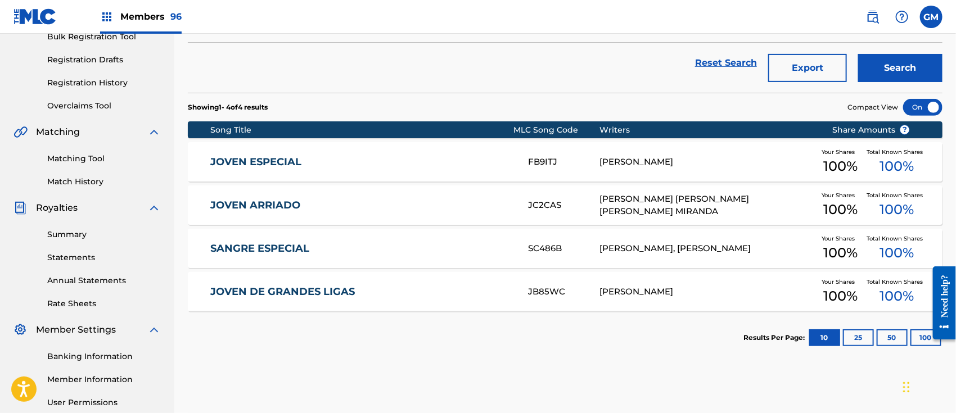
click at [372, 154] on div "JOVEN ESPECIAL FB9ITJ [PERSON_NAME] Your Shares 100 % Total Known Shares 100 %" at bounding box center [565, 161] width 755 height 39
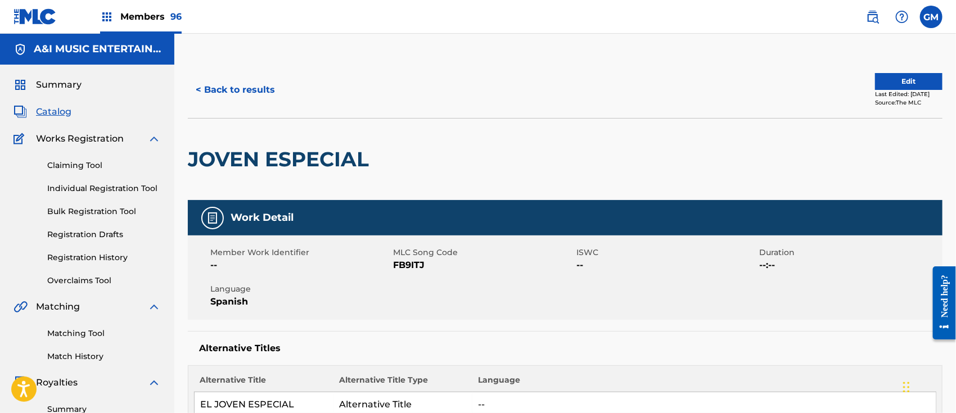
click at [246, 85] on button "< Back to results" at bounding box center [235, 90] width 95 height 28
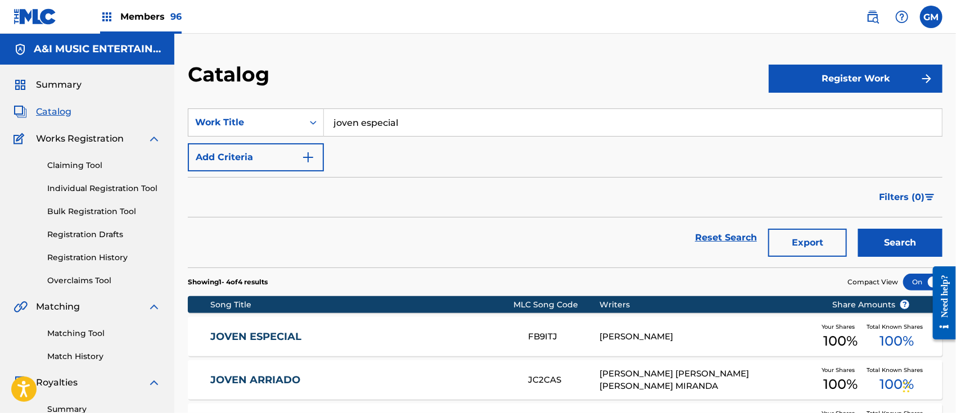
drag, startPoint x: 423, startPoint y: 114, endPoint x: 293, endPoint y: 106, distance: 130.2
click at [293, 106] on section "SearchWithCriteria2afa7570-5a6a-4b1f-b0c2-326f34d74011 Work Title joven especia…" at bounding box center [565, 181] width 755 height 173
click at [406, 169] on span "en grande" at bounding box center [385, 168] width 47 height 11
type input "sueno en grande"
click at [887, 239] on button "Search" at bounding box center [900, 243] width 84 height 28
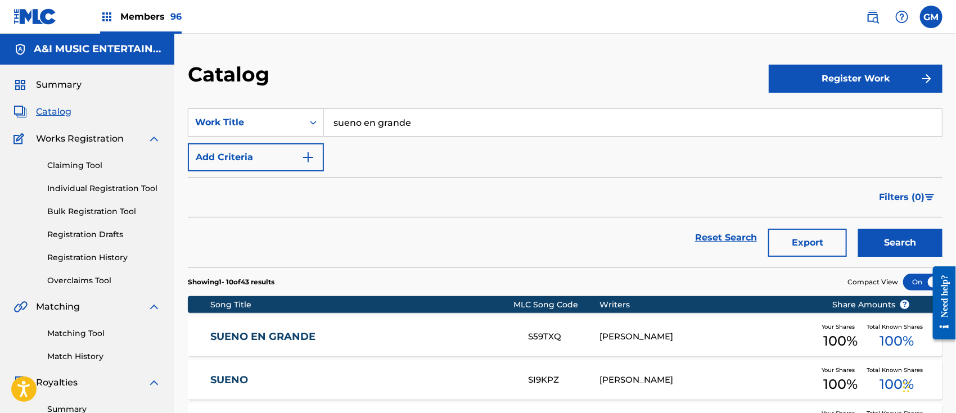
scroll to position [175, 0]
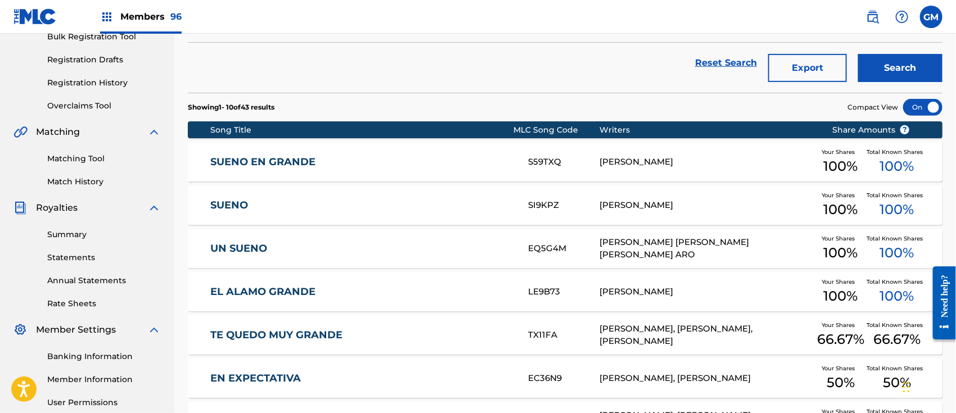
click at [380, 163] on link "SUENO EN GRANDE" at bounding box center [361, 162] width 303 height 13
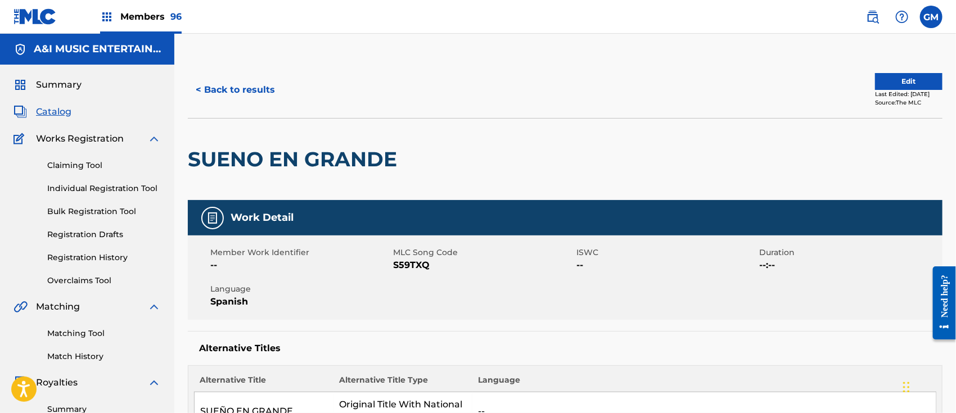
click at [878, 16] on img at bounding box center [873, 17] width 14 height 14
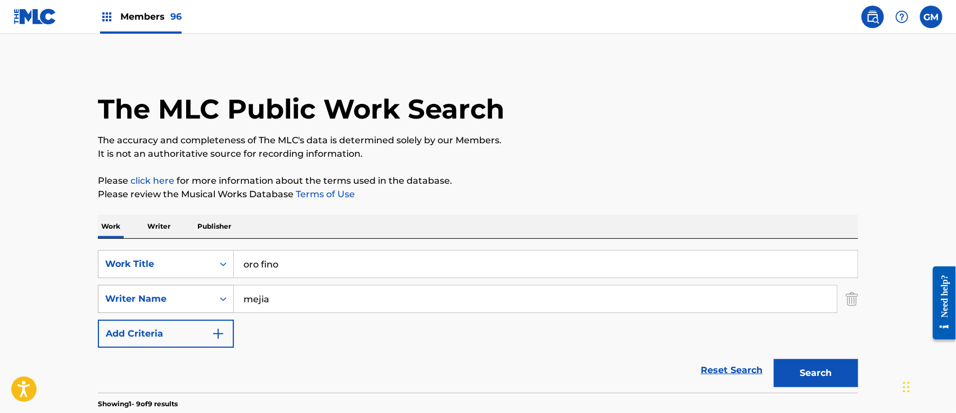
drag, startPoint x: 289, startPoint y: 305, endPoint x: 203, endPoint y: 299, distance: 85.7
click at [203, 299] on div "SearchWithCriteria2be4786f-4013-45a5-b7d6-80f40a52b0f4 Writer Name [PERSON_NAME]" at bounding box center [478, 299] width 761 height 28
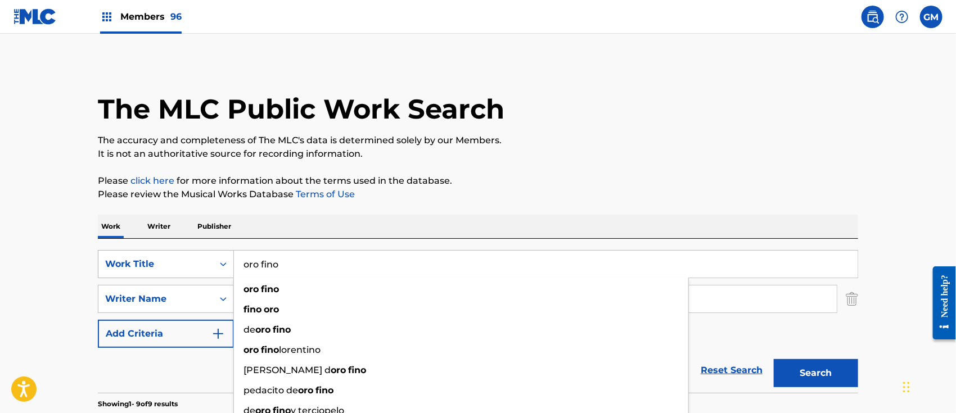
drag, startPoint x: 285, startPoint y: 266, endPoint x: 171, endPoint y: 254, distance: 114.8
click at [171, 254] on div "SearchWithCriteria304e8717-7bc6-41a7-ab9a-db7db7db3ba2 Work Title oro fino oro …" at bounding box center [478, 264] width 761 height 28
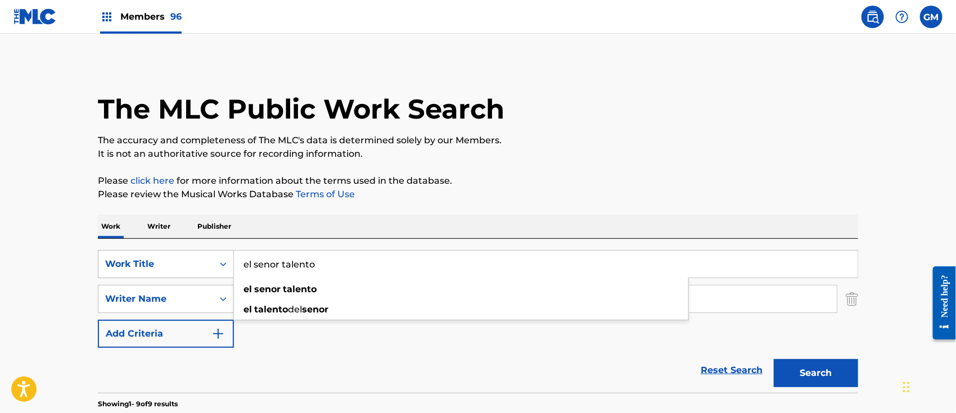
type input "el senor talento"
click at [774, 359] on button "Search" at bounding box center [816, 373] width 84 height 28
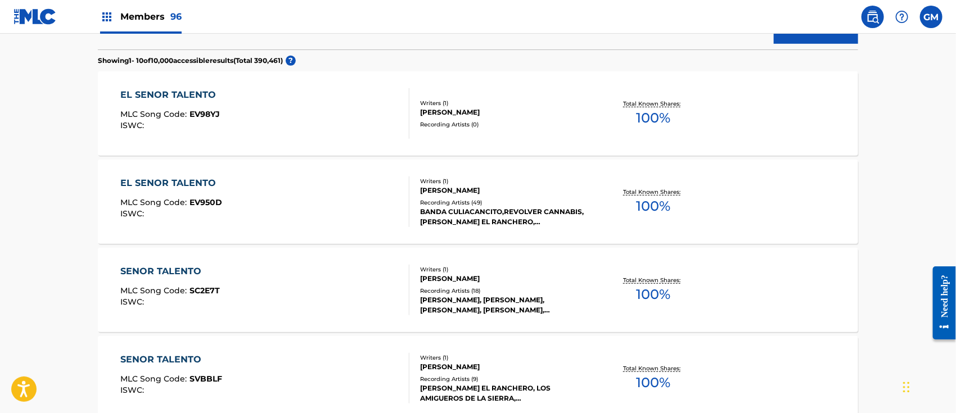
scroll to position [350, 0]
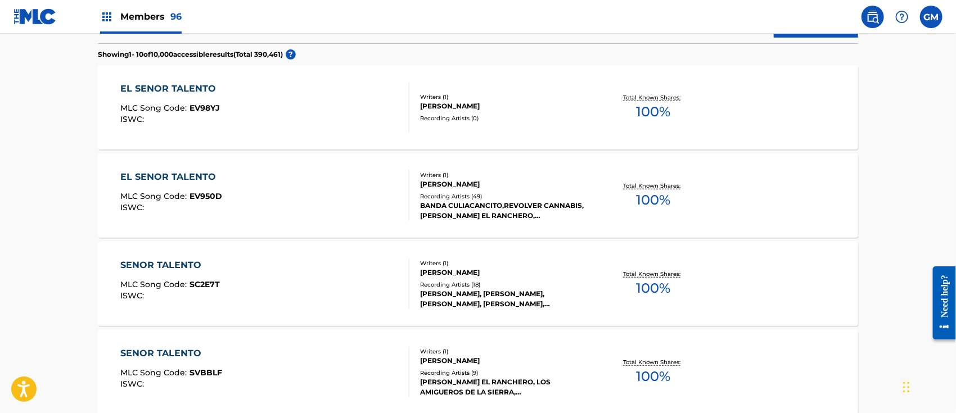
click at [281, 119] on div "EL SENOR TALENTO MLC Song Code : EV98YJ ISWC :" at bounding box center [265, 107] width 289 height 51
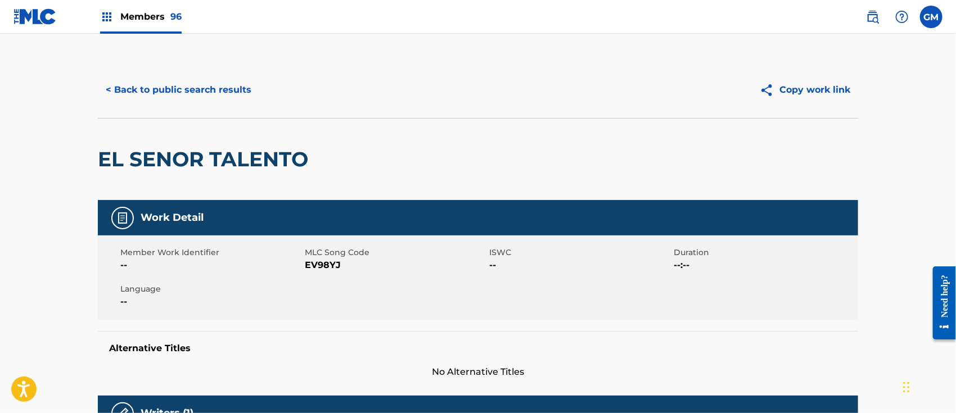
click at [210, 91] on button "< Back to public search results" at bounding box center [178, 90] width 161 height 28
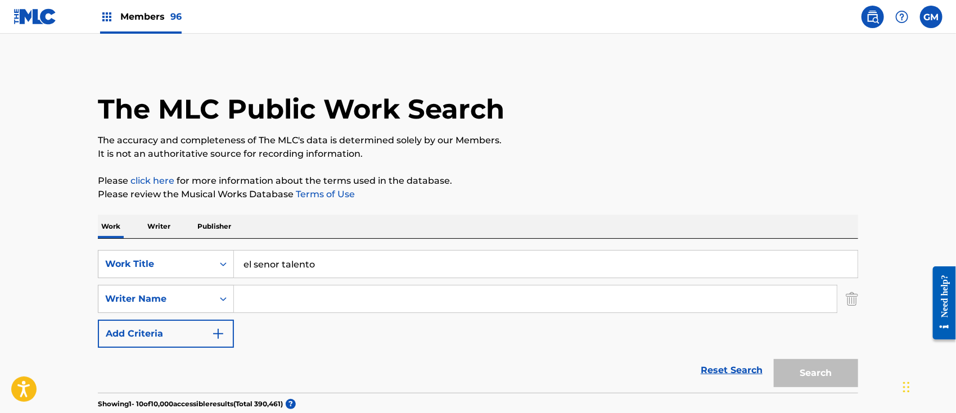
scroll to position [414, 0]
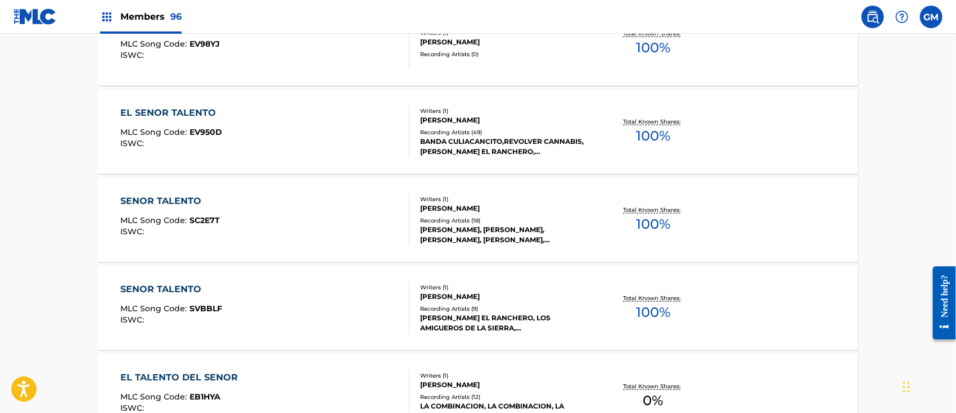
click at [258, 118] on div "EL SENOR TALENTO MLC Song Code : EV950D ISWC :" at bounding box center [265, 131] width 289 height 51
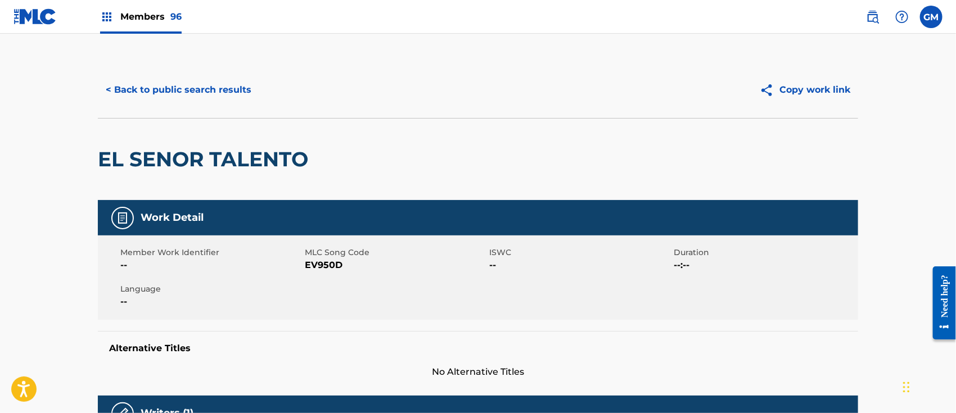
click at [191, 88] on button "< Back to public search results" at bounding box center [178, 90] width 161 height 28
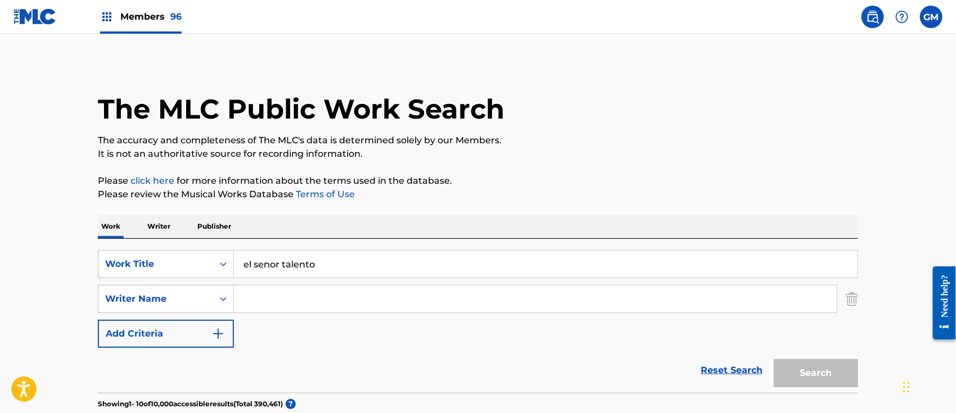
scroll to position [478, 0]
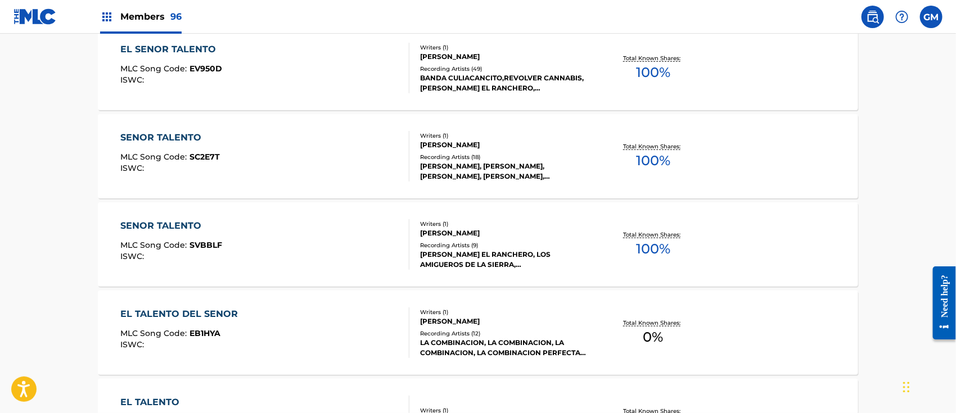
click at [286, 247] on div "SENOR TALENTO MLC Song Code : SVBBLF ISWC :" at bounding box center [265, 244] width 289 height 51
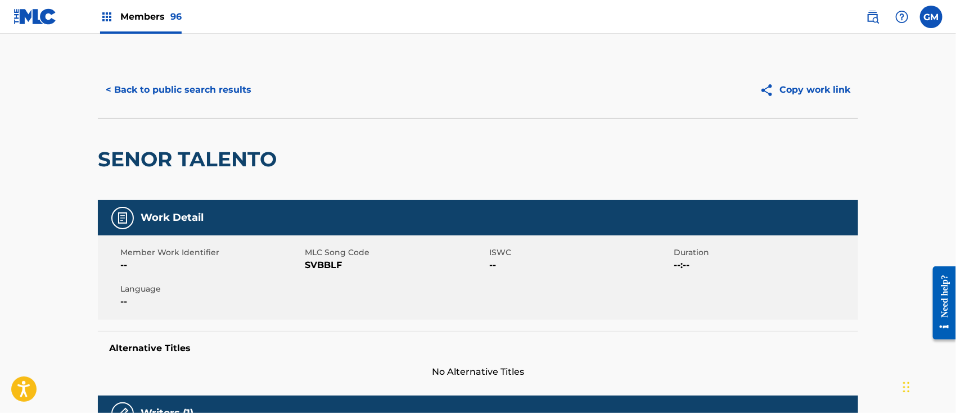
click at [206, 89] on button "< Back to public search results" at bounding box center [178, 90] width 161 height 28
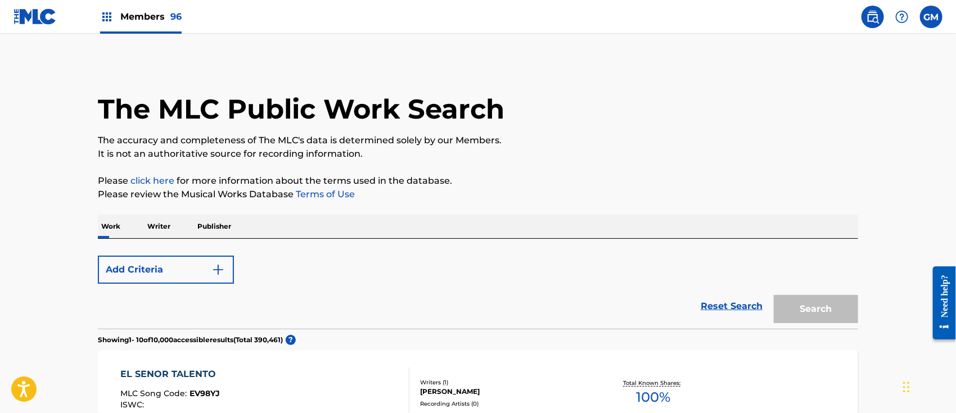
scroll to position [542, 0]
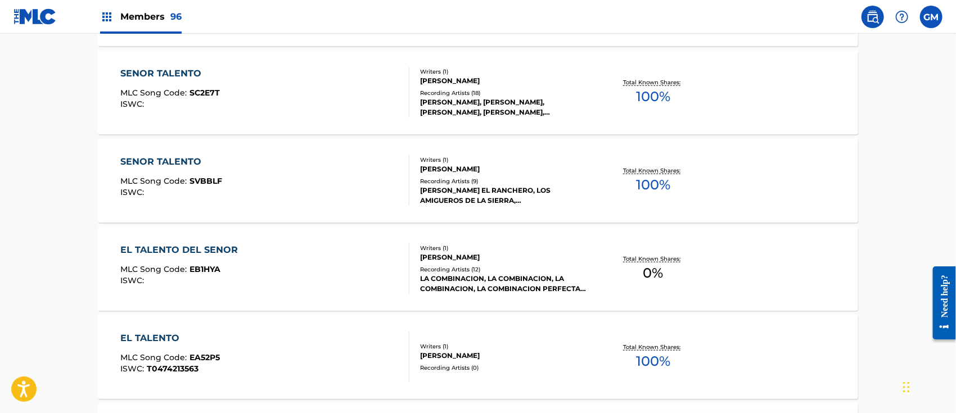
click at [271, 92] on div "SENOR TALENTO MLC Song Code : SC2E7T ISWC :" at bounding box center [265, 92] width 289 height 51
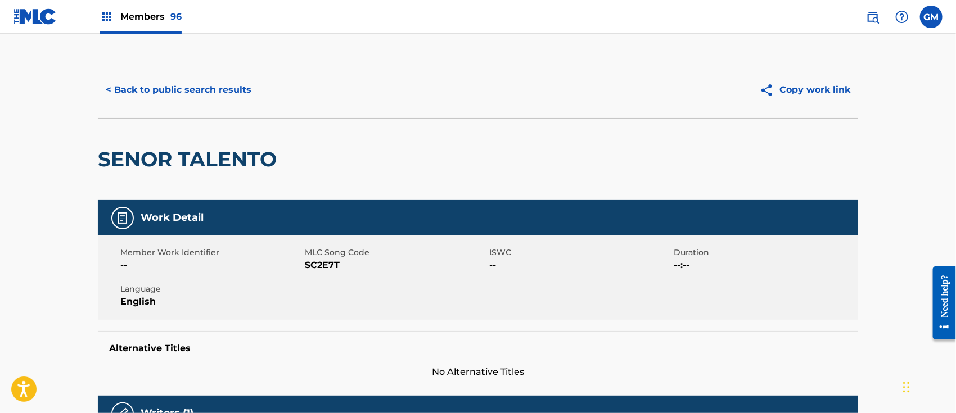
click at [188, 82] on button "< Back to public search results" at bounding box center [178, 90] width 161 height 28
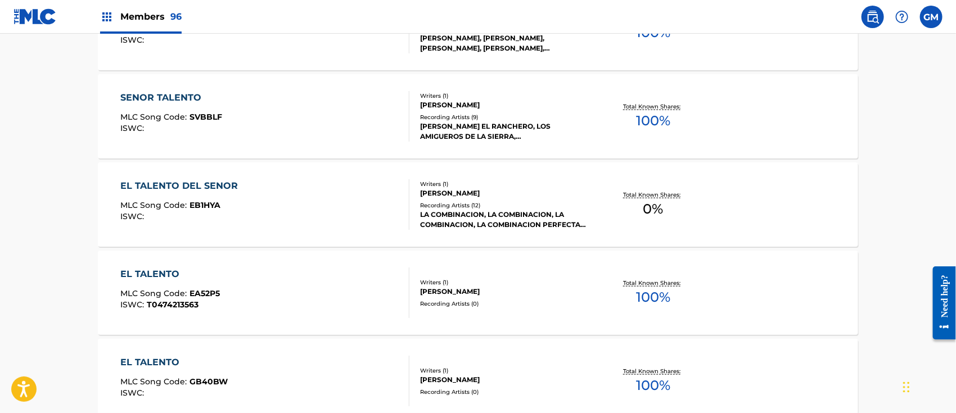
scroll to position [431, 0]
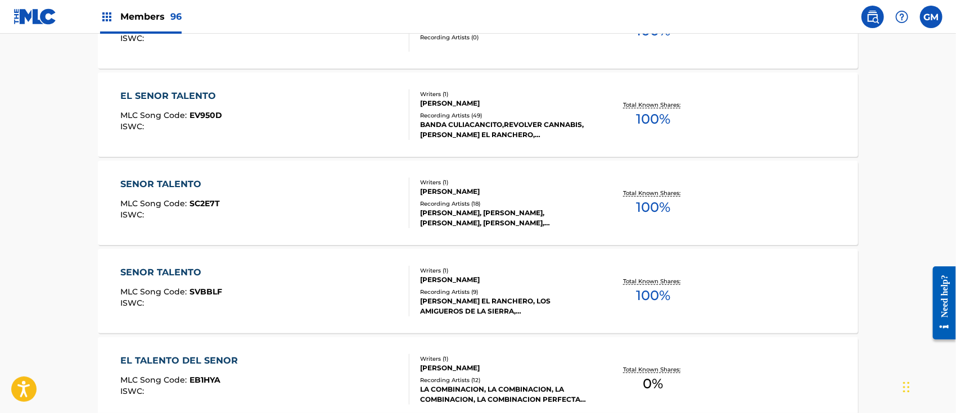
click at [270, 107] on div "EL SENOR TALENTO MLC Song Code : EV950D ISWC :" at bounding box center [265, 114] width 289 height 51
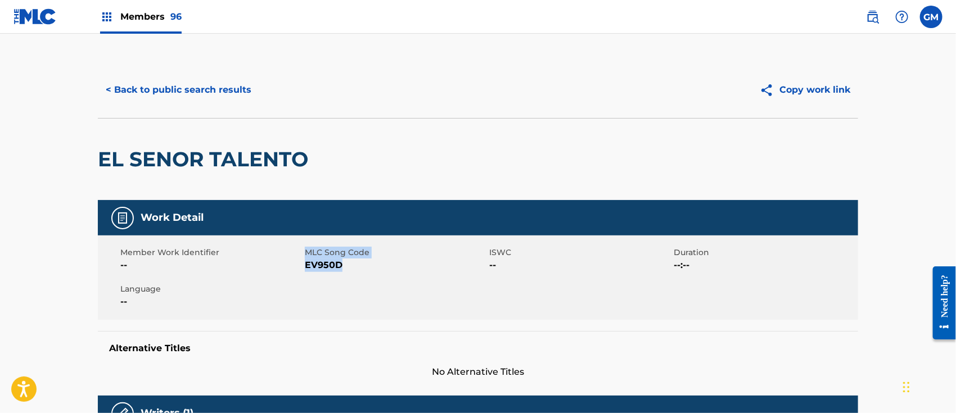
drag, startPoint x: 350, startPoint y: 266, endPoint x: 304, endPoint y: 266, distance: 46.1
click at [304, 266] on div "Member Work Identifier -- MLC Song Code EV950D ISWC -- Duration --:-- Language …" at bounding box center [478, 278] width 761 height 84
copy div "MLC Song Code EV950D"
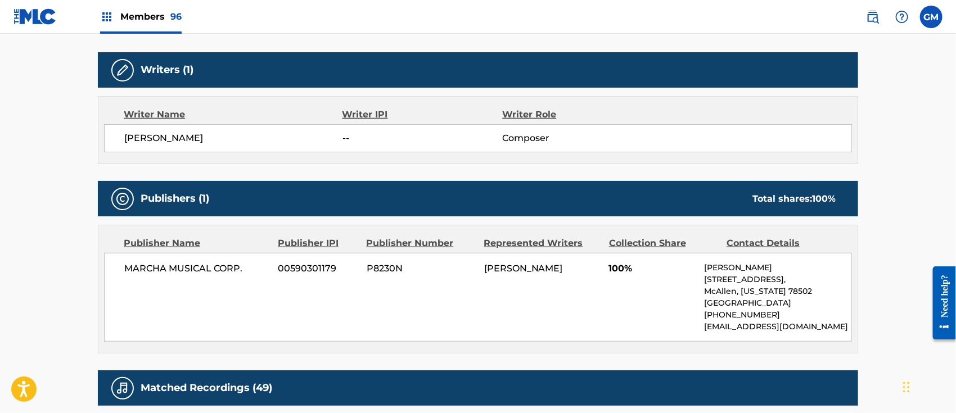
scroll to position [350, 0]
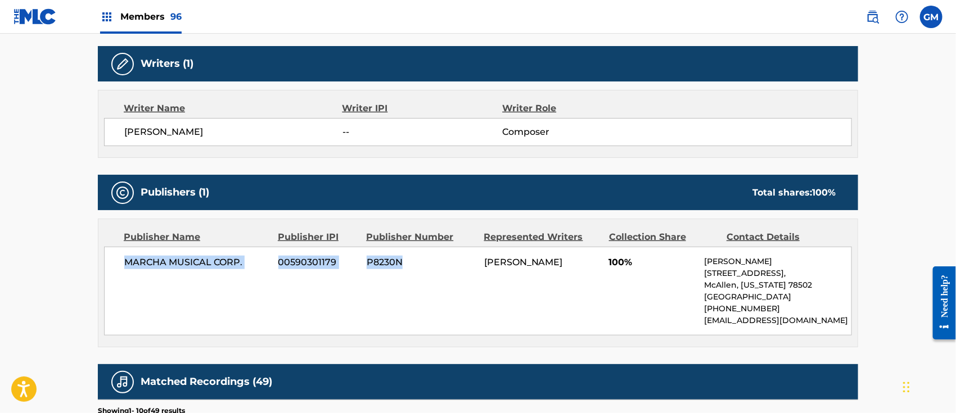
drag, startPoint x: 122, startPoint y: 260, endPoint x: 406, endPoint y: 257, distance: 284.7
click at [406, 257] on div "MARCHA MUSICAL CORP. 00590301179 P8230N [PERSON_NAME] 100% [GEOGRAPHIC_DATA][ST…" at bounding box center [478, 291] width 748 height 89
copy div "MARCHA MUSICAL CORP. 00590301179 P8230N"
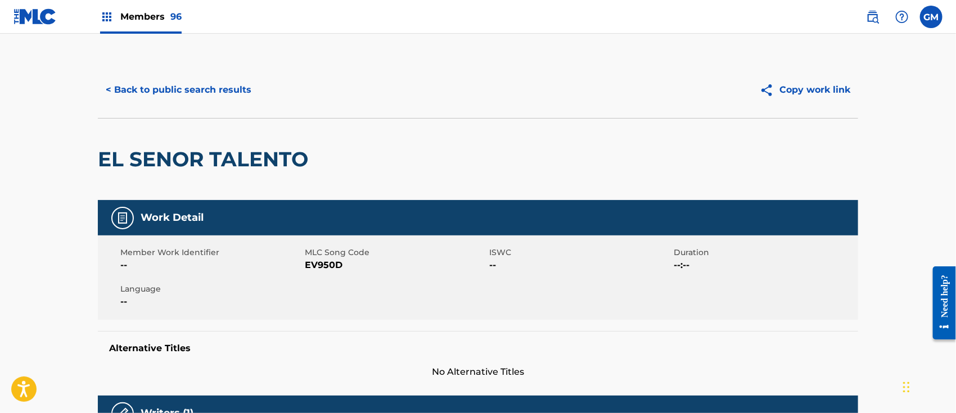
click at [234, 87] on button "< Back to public search results" at bounding box center [178, 90] width 161 height 28
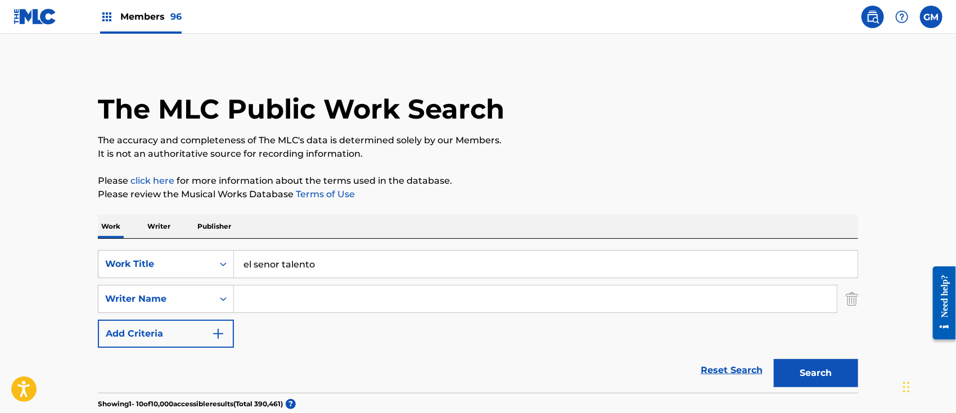
scroll to position [495, 0]
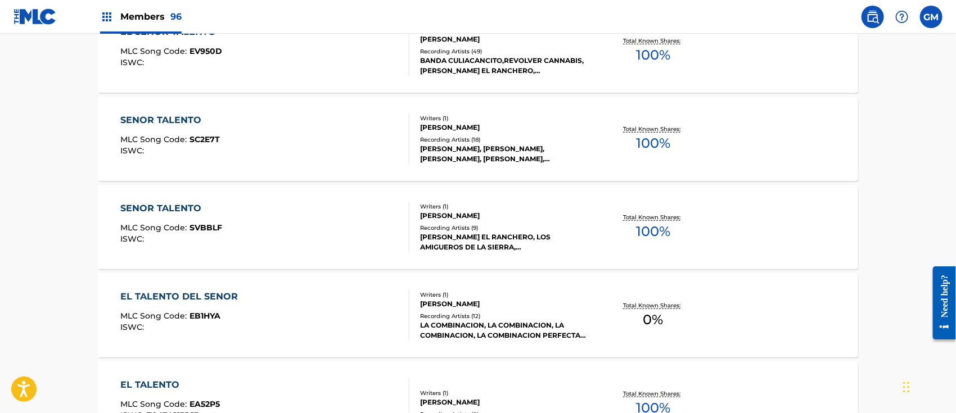
click at [236, 133] on div "SENOR TALENTO MLC Song Code : SC2E7T ISWC :" at bounding box center [265, 139] width 289 height 51
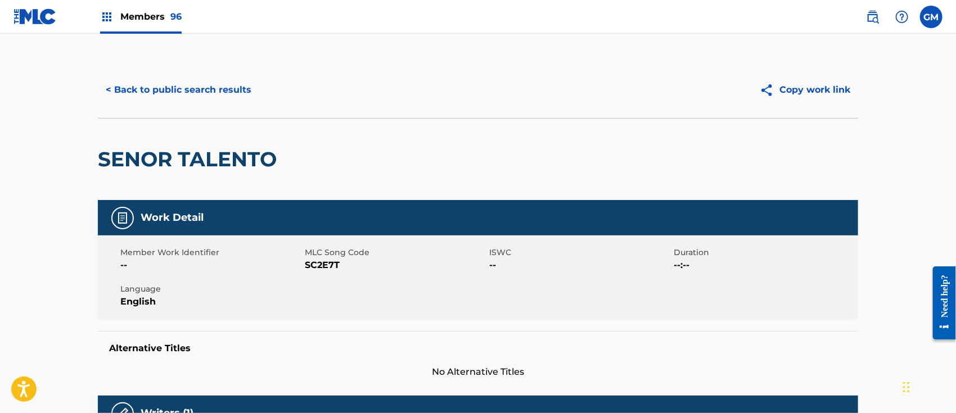
click at [176, 87] on button "< Back to public search results" at bounding box center [178, 90] width 161 height 28
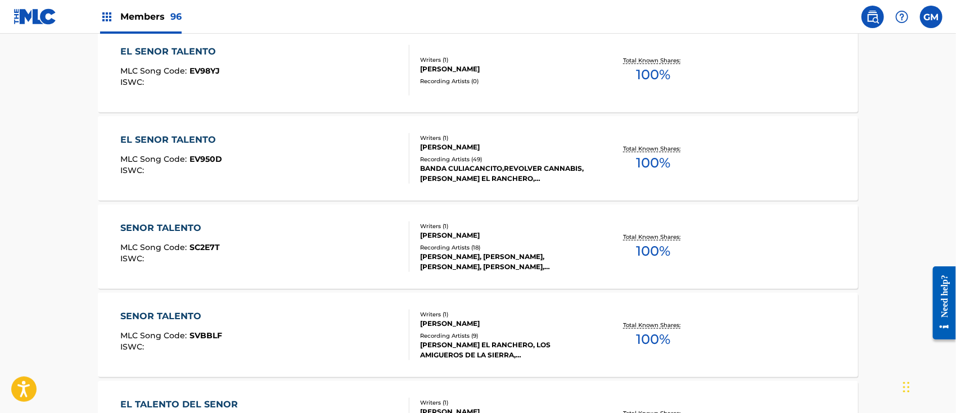
scroll to position [384, 0]
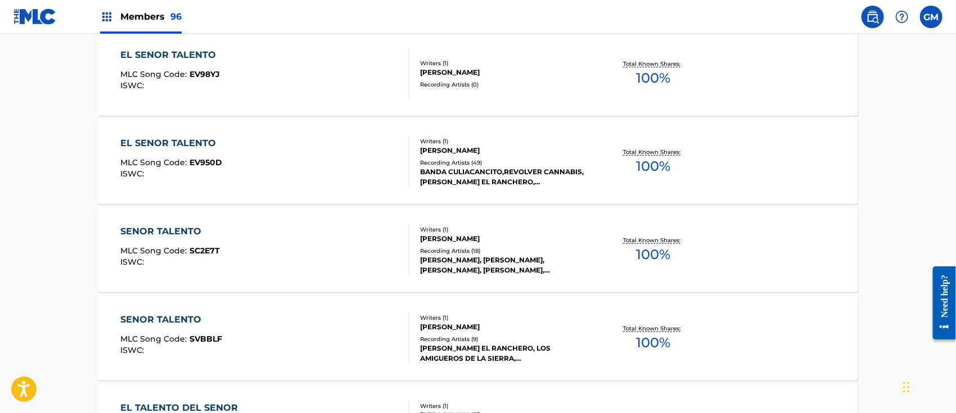
click at [230, 72] on div "EL SENOR TALENTO MLC Song Code : EV98YJ ISWC :" at bounding box center [265, 73] width 289 height 51
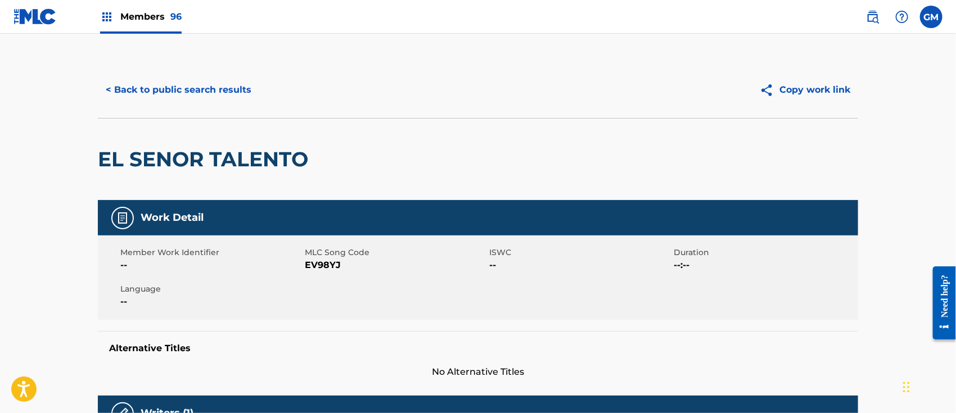
click at [220, 88] on button "< Back to public search results" at bounding box center [178, 90] width 161 height 28
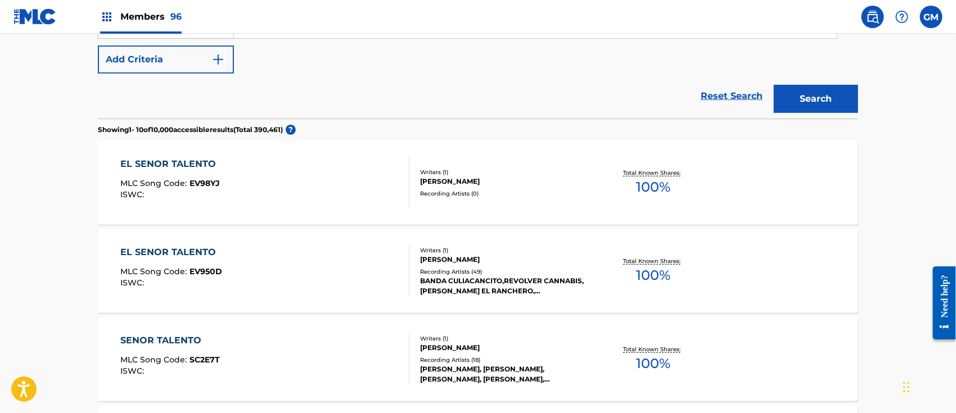
scroll to position [273, 0]
click at [229, 162] on div "EL SENOR TALENTO MLC Song Code : EV98YJ ISWC :" at bounding box center [265, 184] width 289 height 51
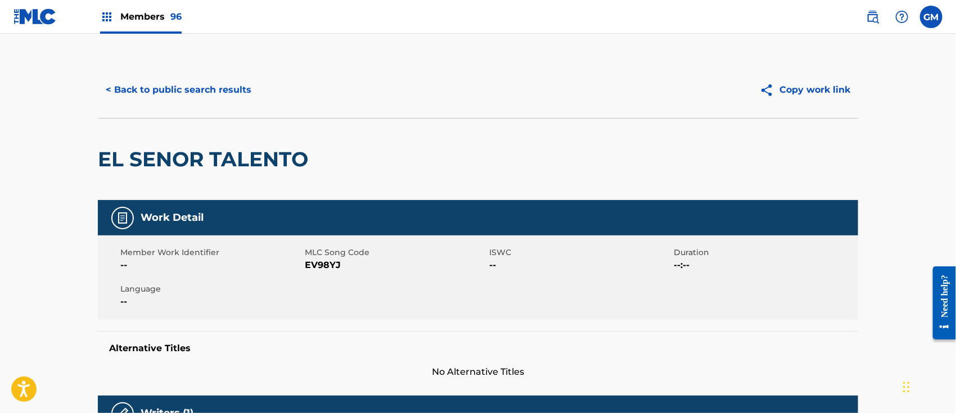
click at [213, 85] on button "< Back to public search results" at bounding box center [178, 90] width 161 height 28
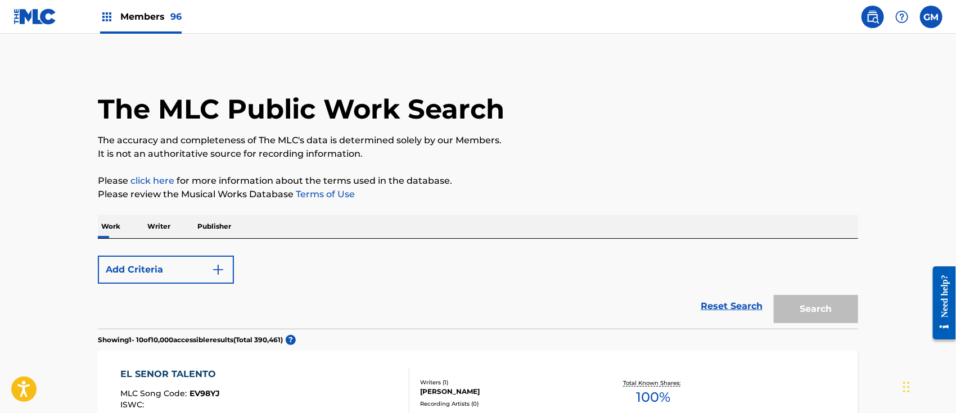
scroll to position [338, 0]
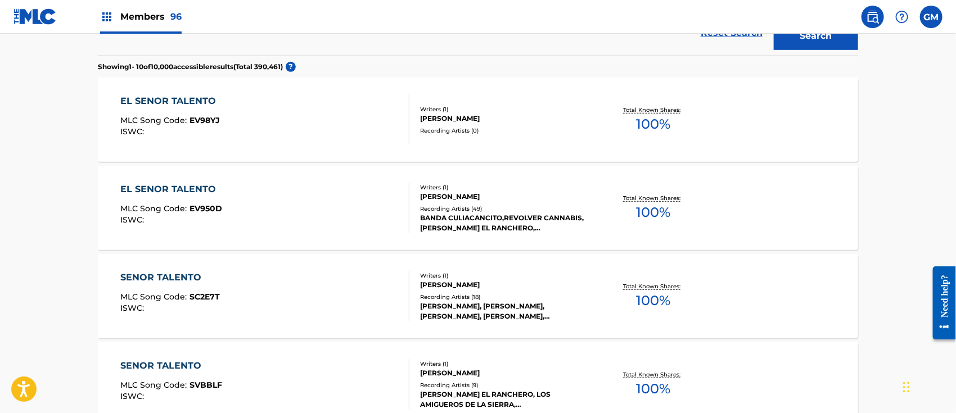
click at [223, 281] on div "SENOR TALENTO MLC Song Code : SC2E7T ISWC :" at bounding box center [265, 296] width 289 height 51
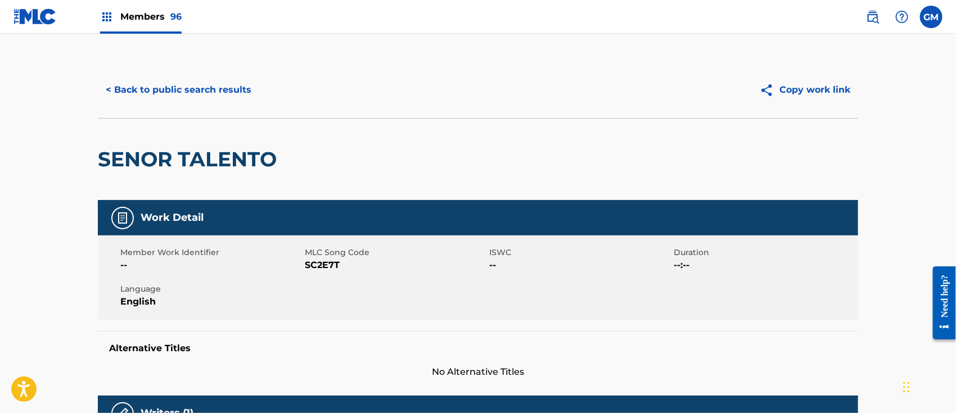
click at [224, 88] on button "< Back to public search results" at bounding box center [178, 90] width 161 height 28
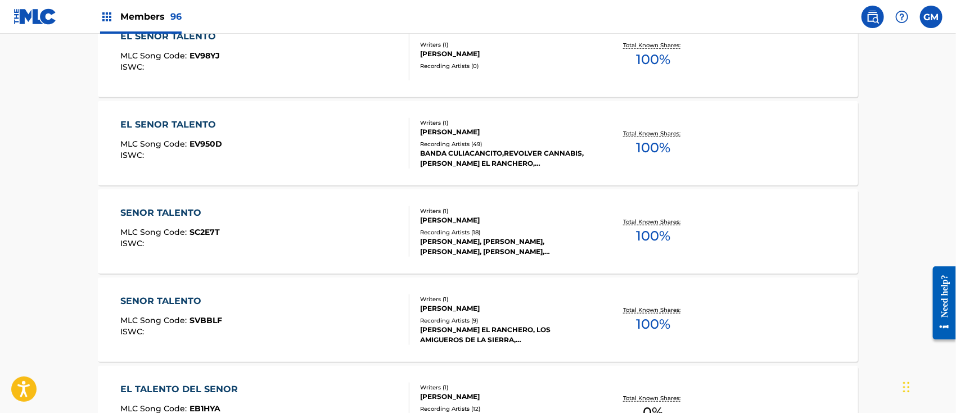
click at [241, 304] on div "SENOR TALENTO MLC Song Code : SVBBLF ISWC :" at bounding box center [265, 320] width 289 height 51
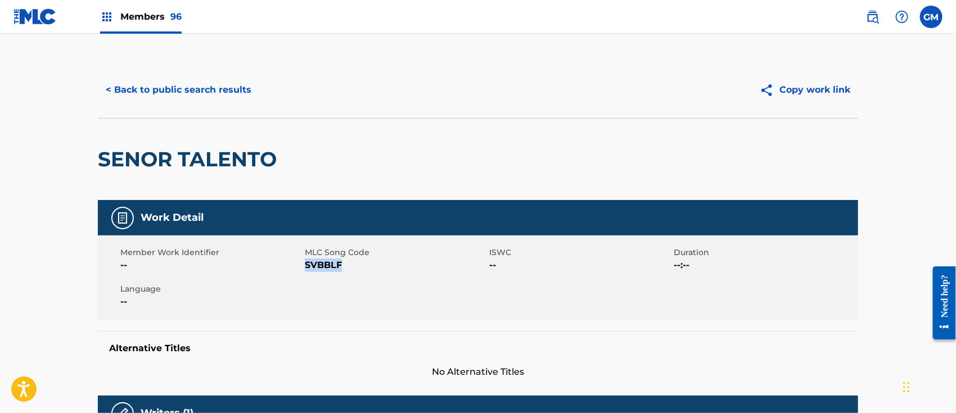
drag, startPoint x: 345, startPoint y: 262, endPoint x: 305, endPoint y: 263, distance: 39.4
click at [305, 263] on span "SVBBLF" at bounding box center [396, 266] width 182 height 14
copy span "SVBBLF"
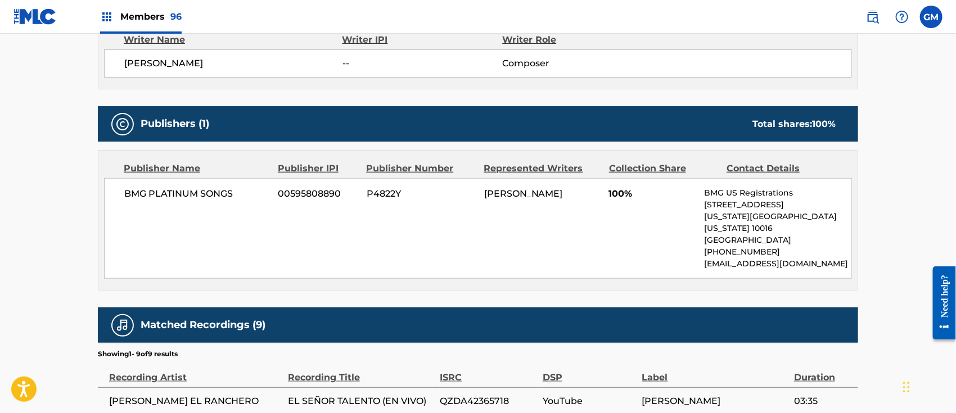
scroll to position [525, 0]
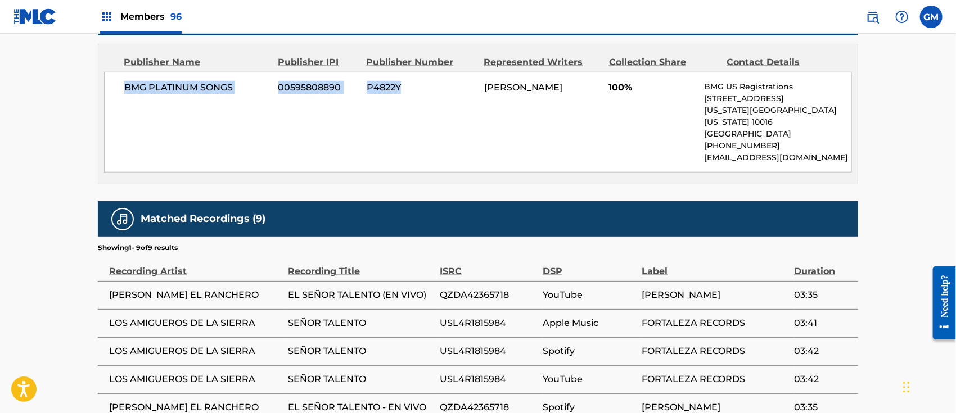
drag, startPoint x: 120, startPoint y: 83, endPoint x: 406, endPoint y: 82, distance: 285.8
click at [406, 82] on div "BMG PLATINUM SONGS 00595808890 P4822Y [PERSON_NAME] 100% BMG US Registrations […" at bounding box center [478, 122] width 748 height 101
copy div "BMG PLATINUM SONGS 00595808890 P4822Y"
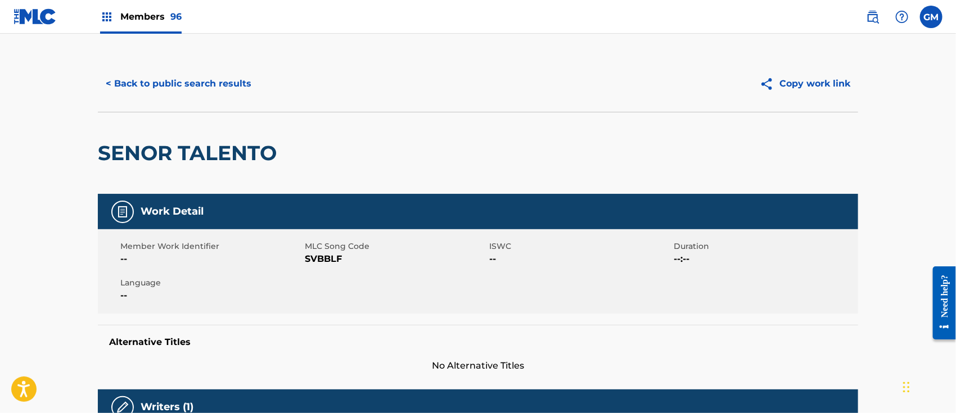
scroll to position [0, 0]
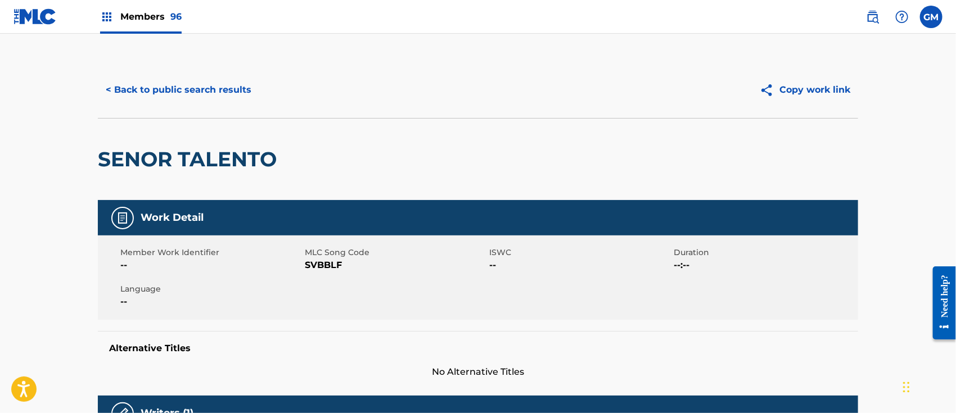
click at [226, 86] on button "< Back to public search results" at bounding box center [178, 90] width 161 height 28
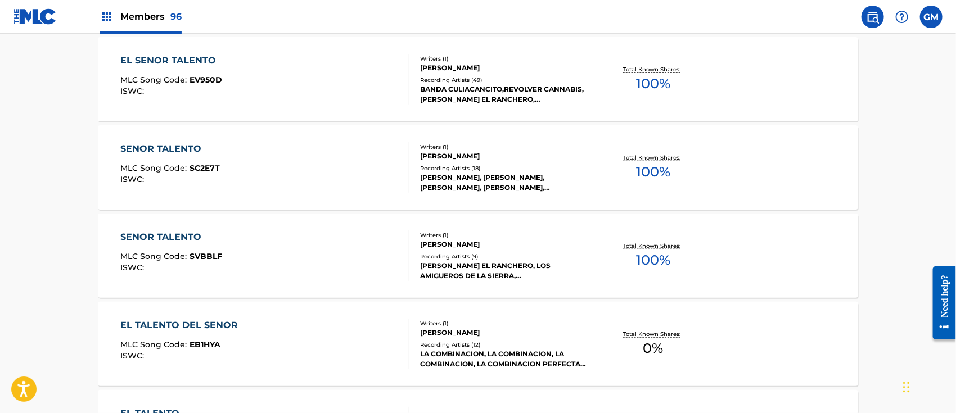
scroll to position [291, 0]
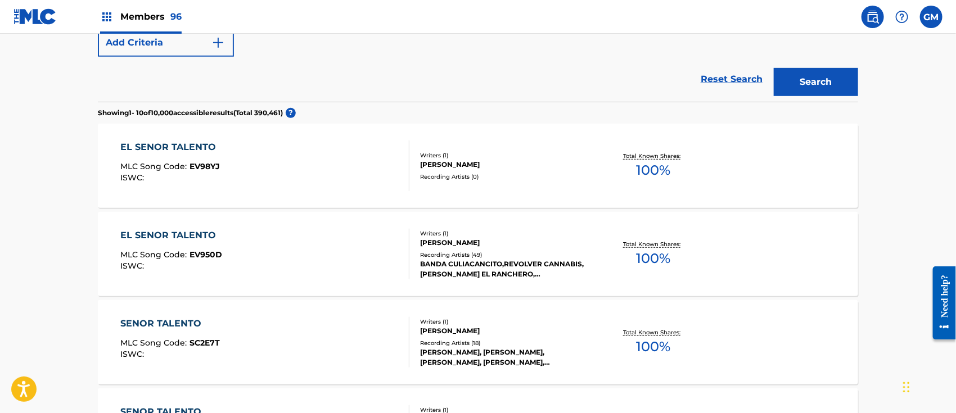
click at [207, 163] on span "EV98YJ" at bounding box center [205, 166] width 30 height 10
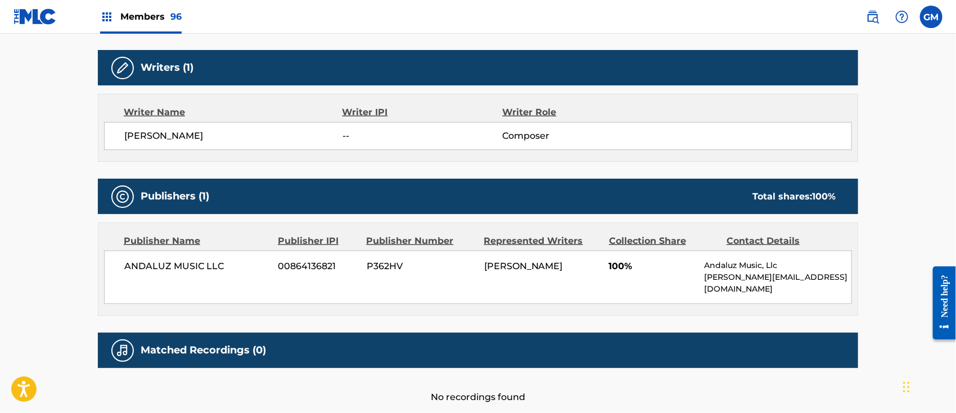
scroll to position [350, 0]
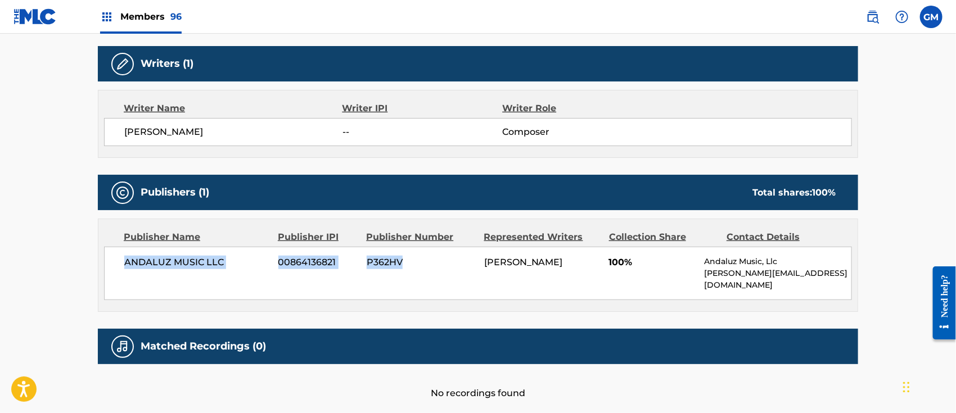
drag, startPoint x: 124, startPoint y: 259, endPoint x: 407, endPoint y: 260, distance: 282.4
click at [407, 260] on div "ANDALUZ MUSIC LLC 00864136821 P362HV [PERSON_NAME] 100% Andaluz Music, Llc [PER…" at bounding box center [478, 273] width 748 height 53
copy div "ANDALUZ MUSIC LLC 00864136821 P362HV"
